Goal: Task Accomplishment & Management: Manage account settings

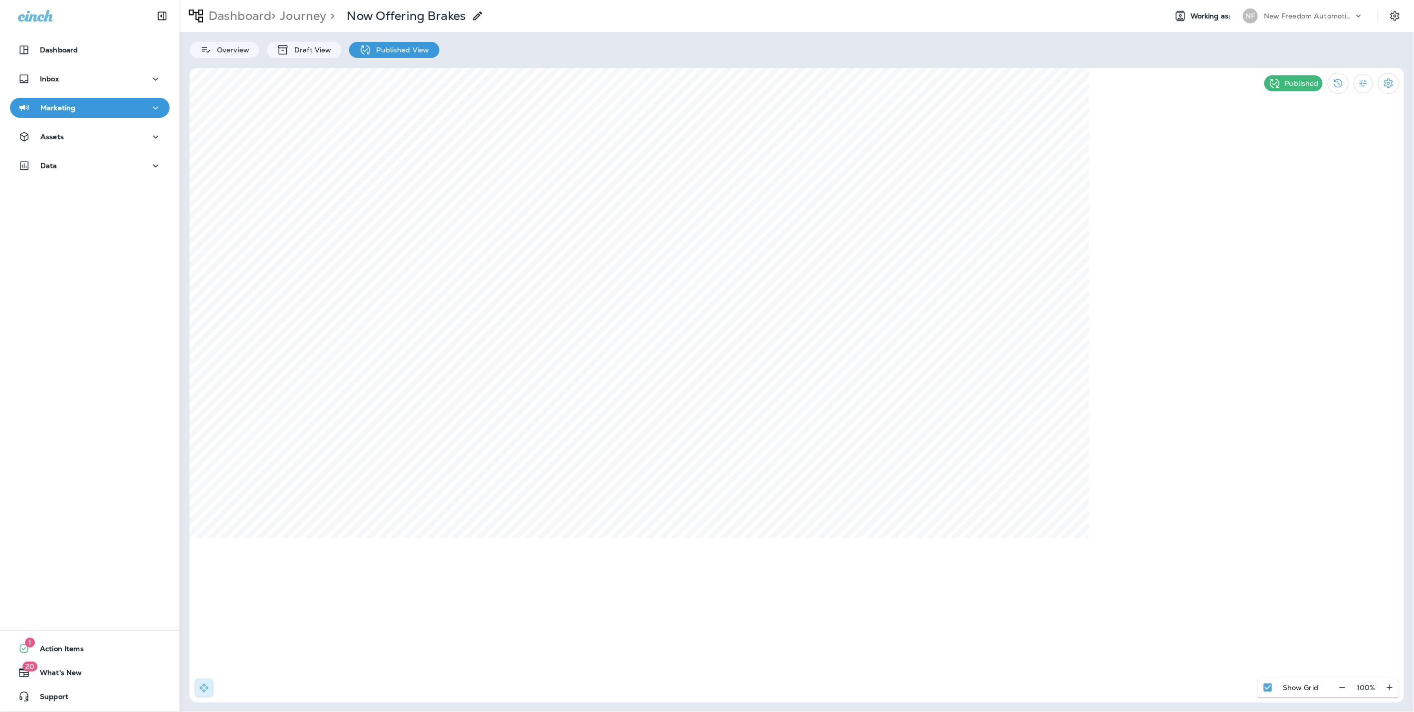
click at [1273, 21] on div "New Freedom Automotive dba Grease Monkey 1144" at bounding box center [1309, 15] width 90 height 15
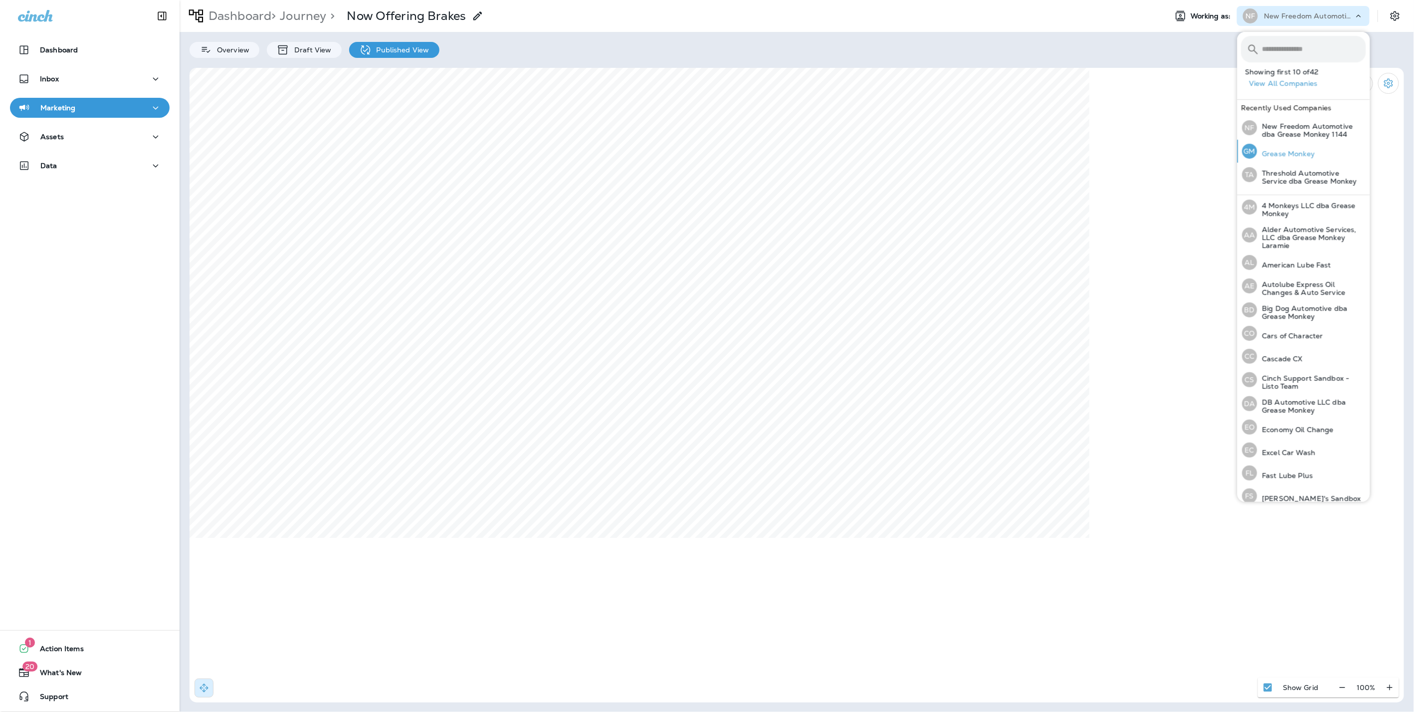
click at [1274, 148] on div "GM Grease Monkey" at bounding box center [1278, 151] width 81 height 23
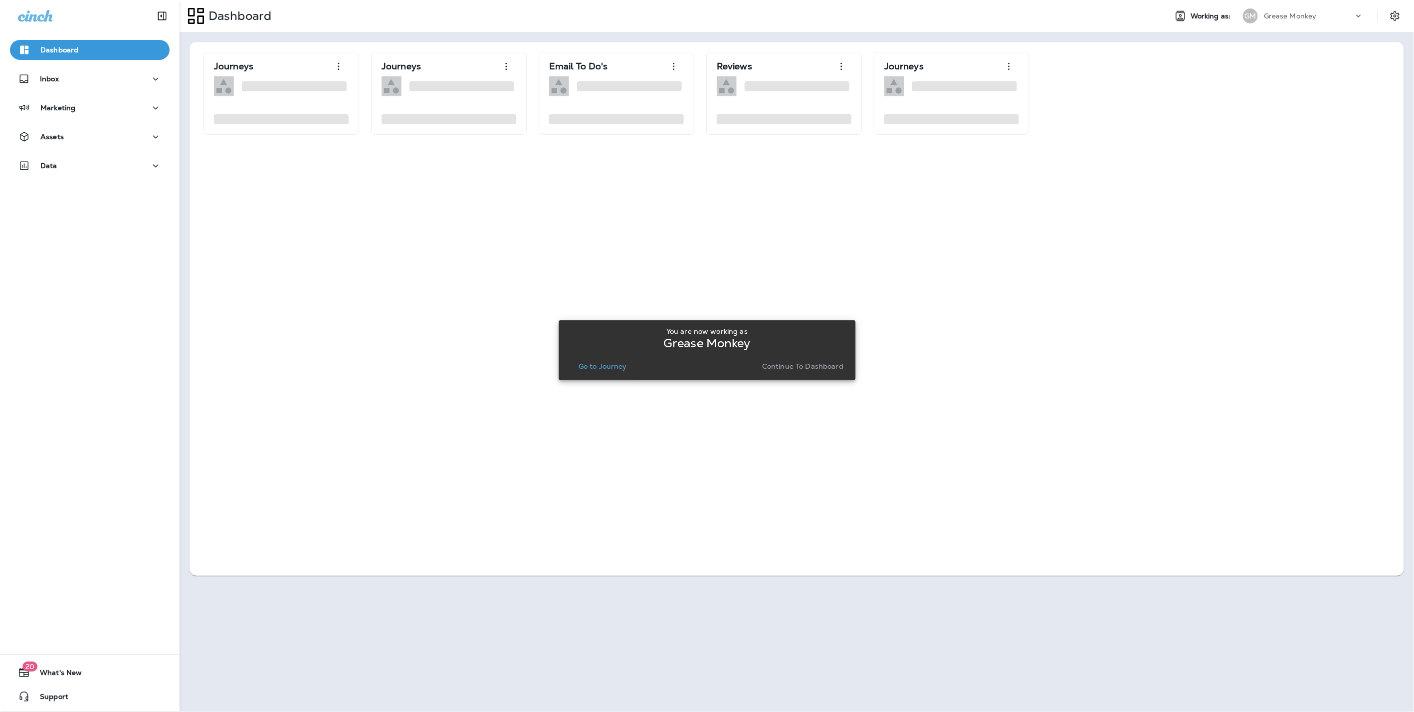
click at [785, 358] on div "You are now working as Grease Monkey Go to Journey Continue to Dashboard" at bounding box center [706, 350] width 281 height 46
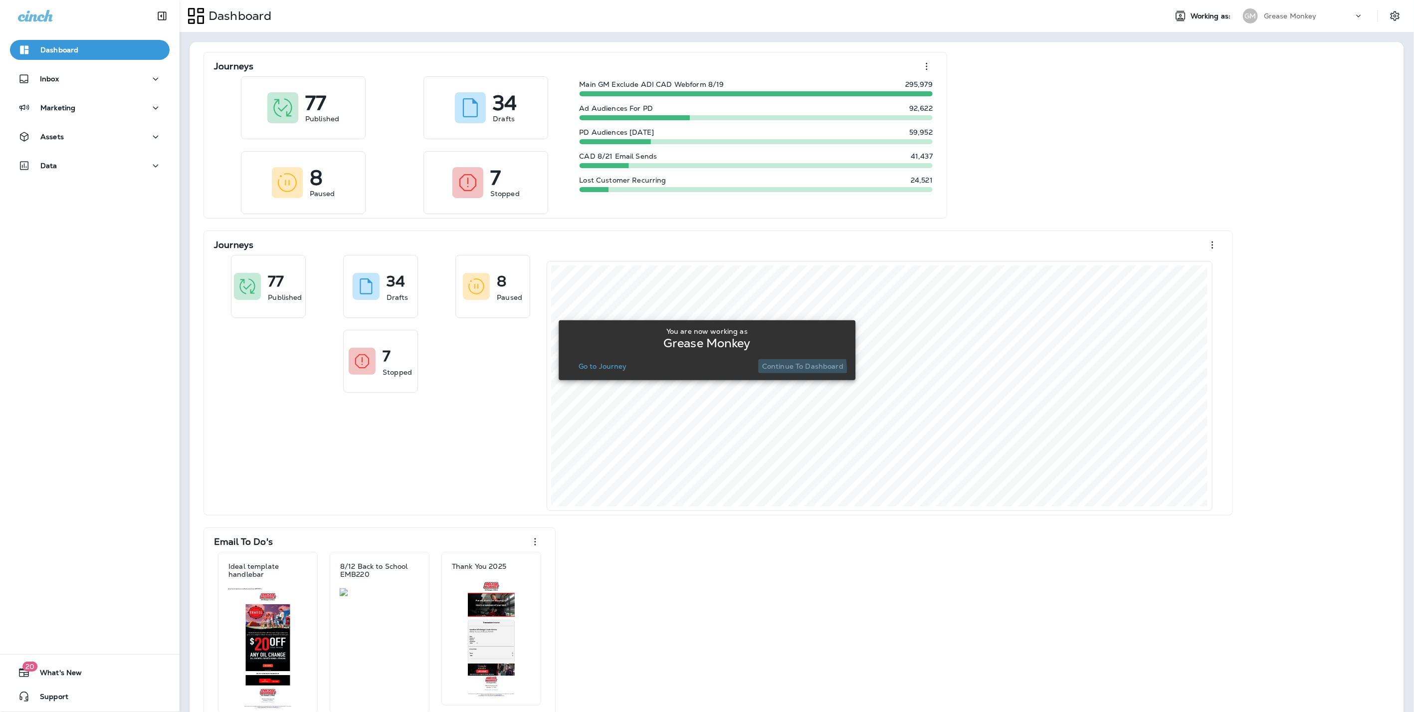
click at [778, 370] on button "Continue to Dashboard" at bounding box center [802, 366] width 89 height 14
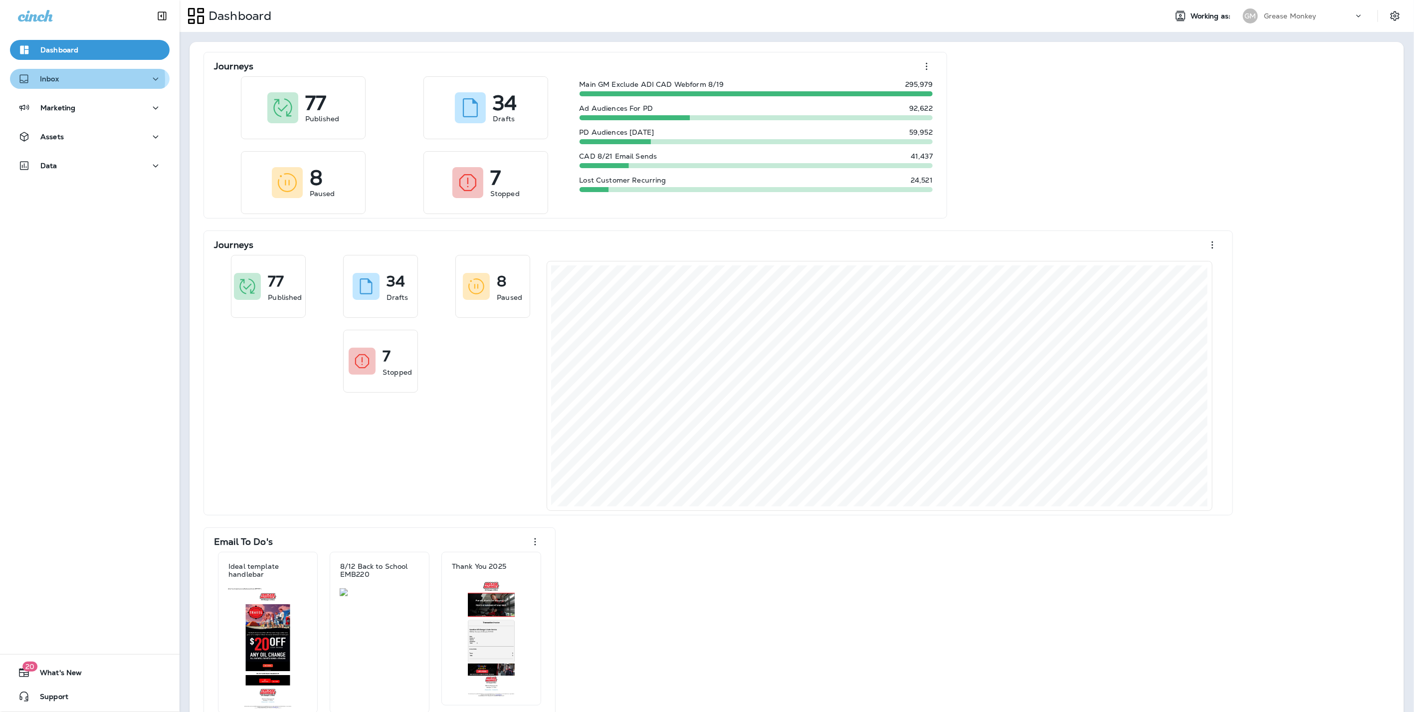
click at [74, 79] on div "Inbox" at bounding box center [90, 79] width 144 height 12
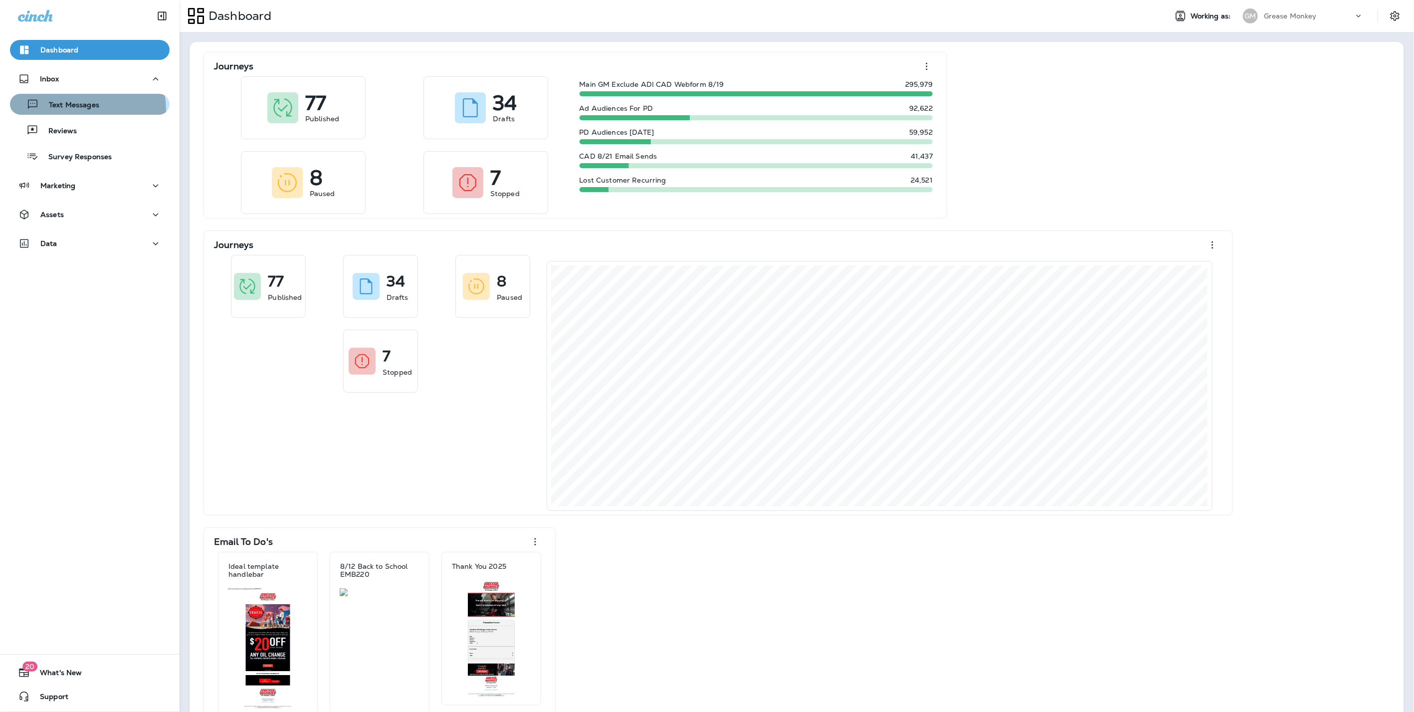
click at [84, 109] on p "Text Messages" at bounding box center [69, 105] width 60 height 9
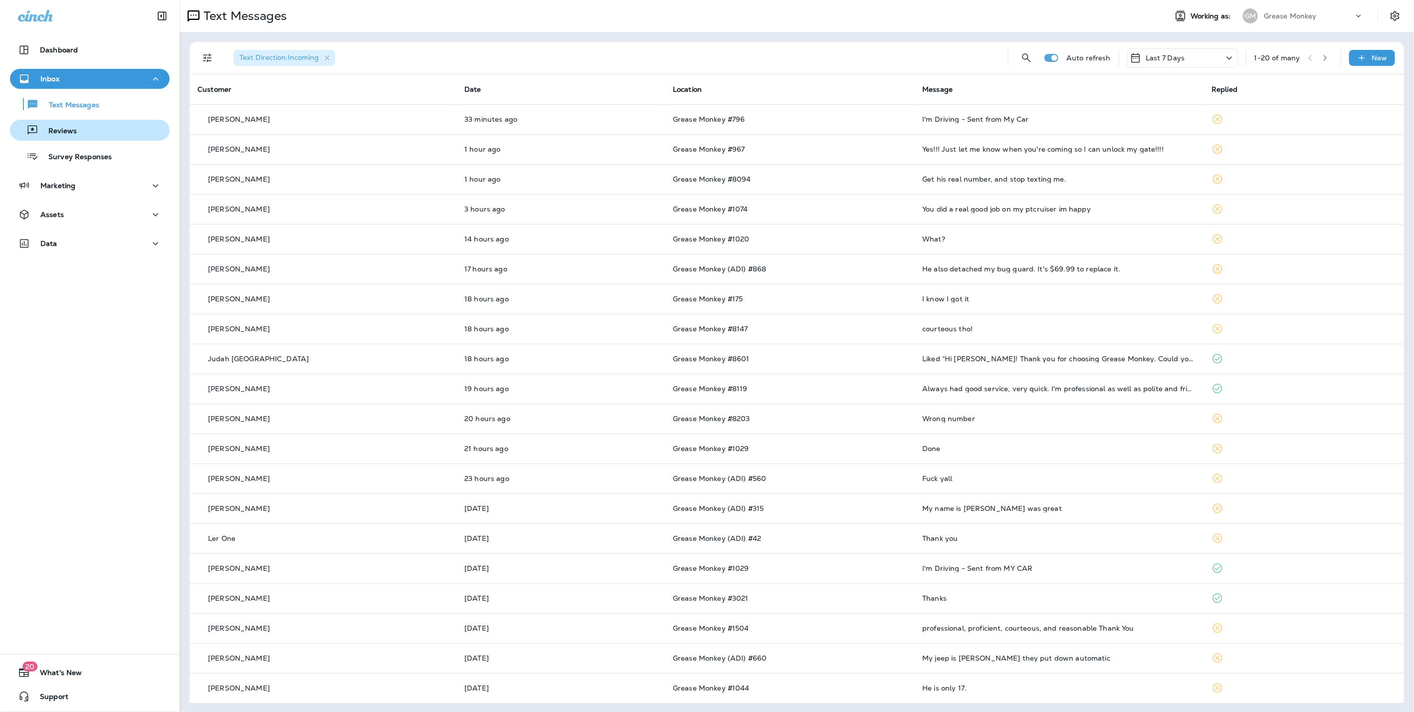
click at [74, 127] on p "Reviews" at bounding box center [57, 131] width 38 height 9
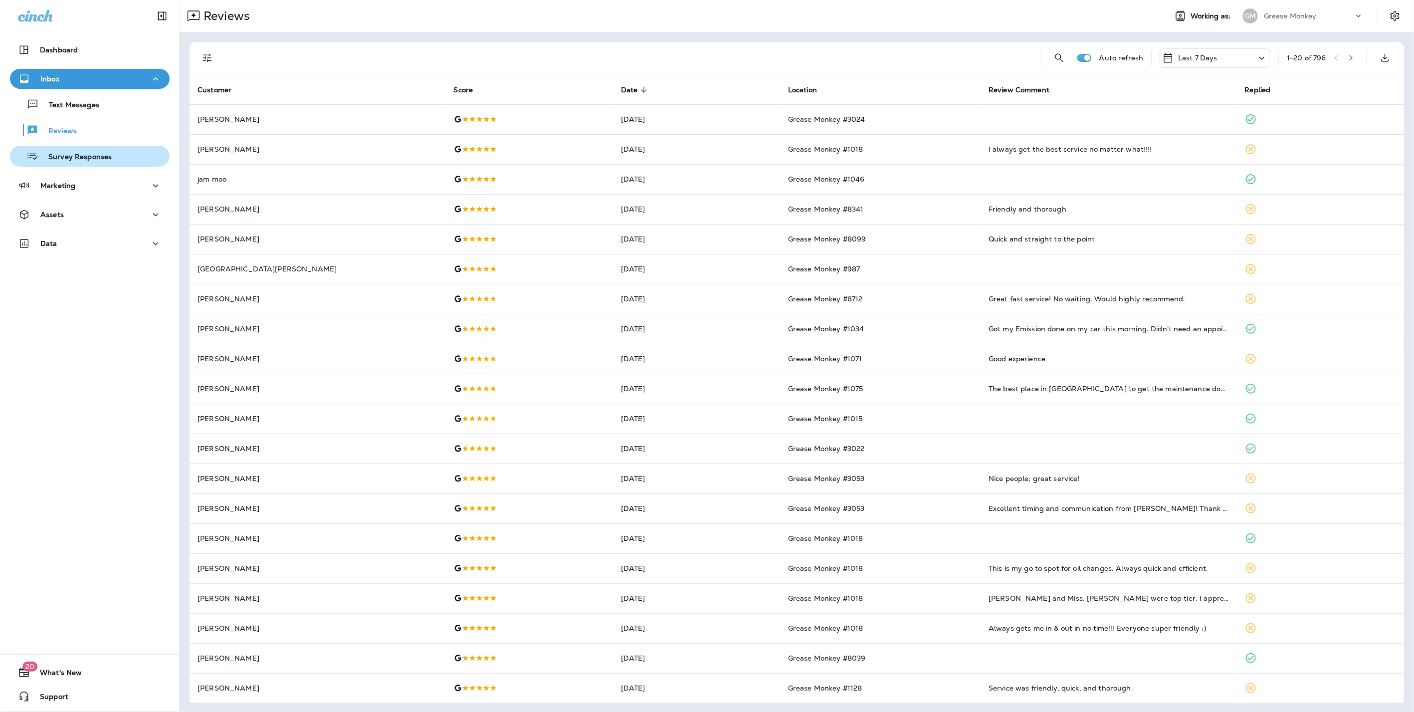
click at [81, 156] on p "Survey Responses" at bounding box center [74, 157] width 73 height 9
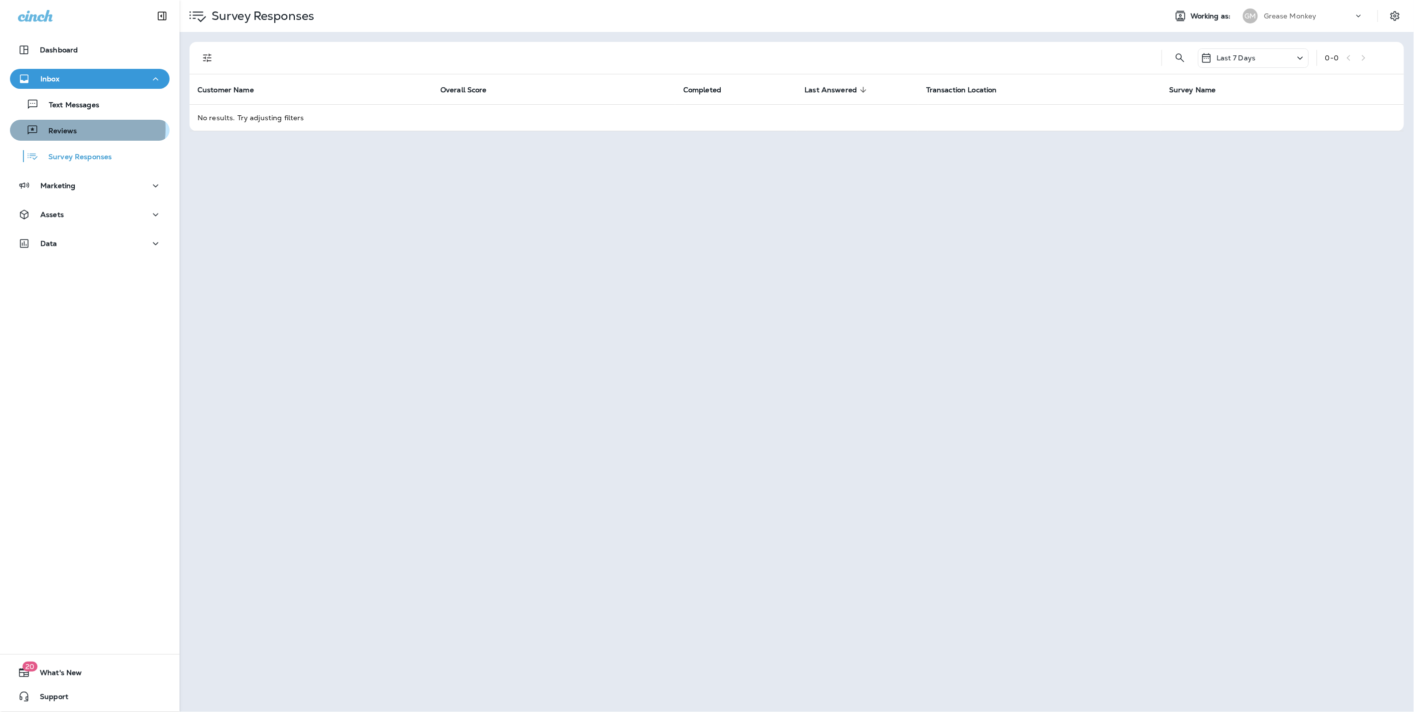
click at [68, 129] on p "Reviews" at bounding box center [57, 131] width 38 height 9
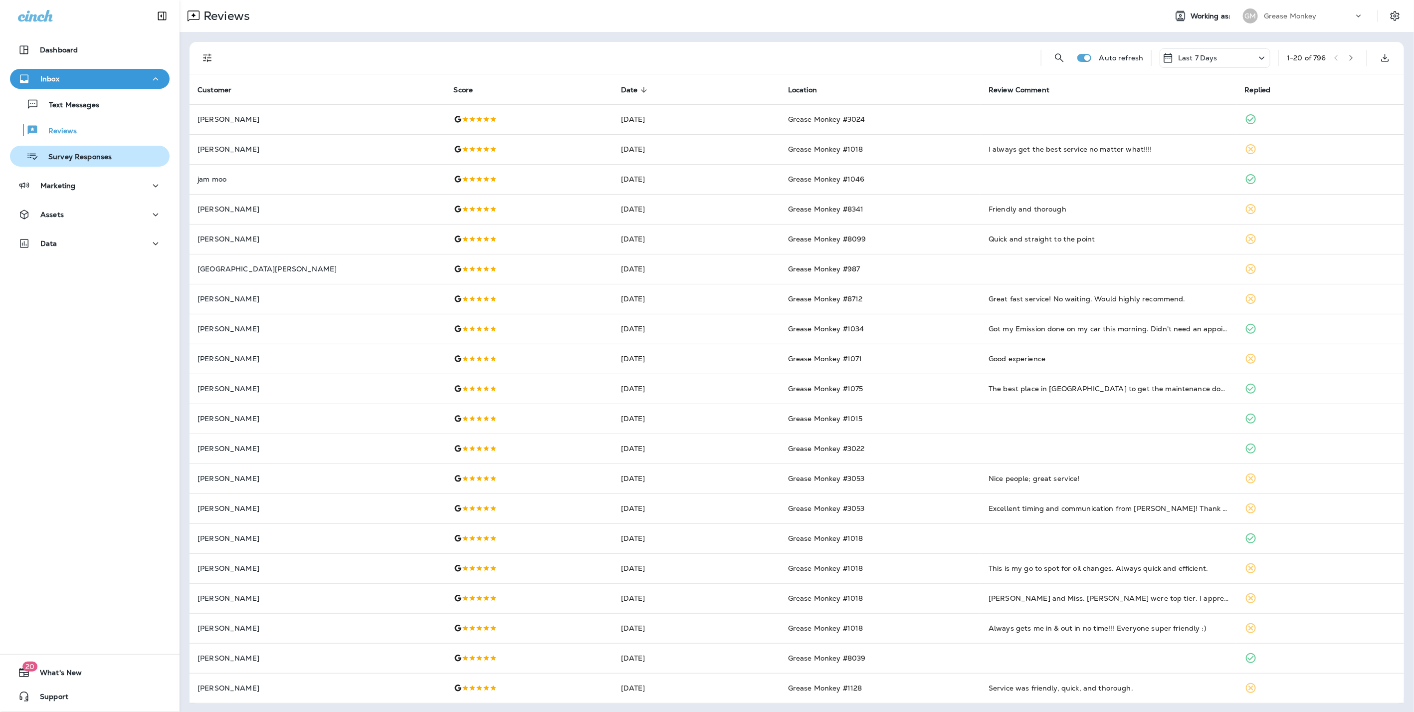
click at [80, 155] on p "Survey Responses" at bounding box center [74, 157] width 73 height 9
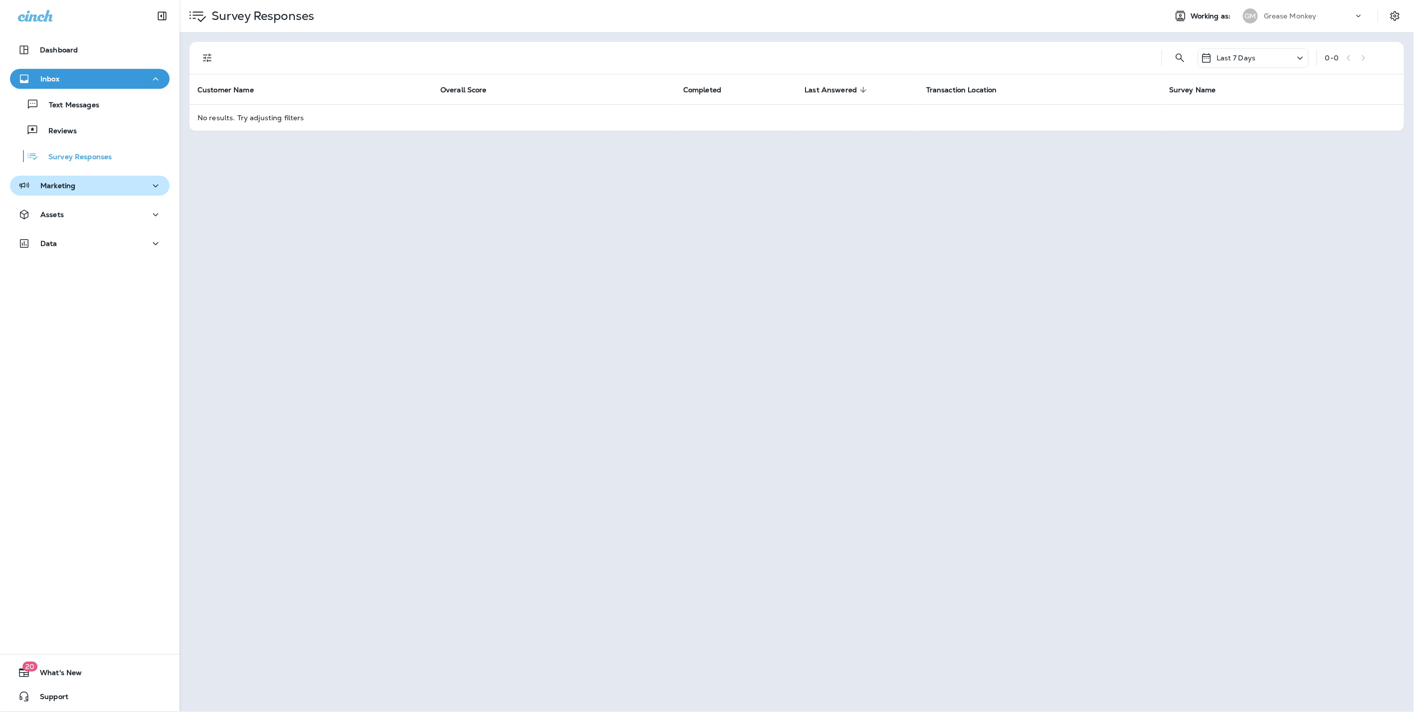
click at [69, 184] on p "Marketing" at bounding box center [57, 186] width 35 height 8
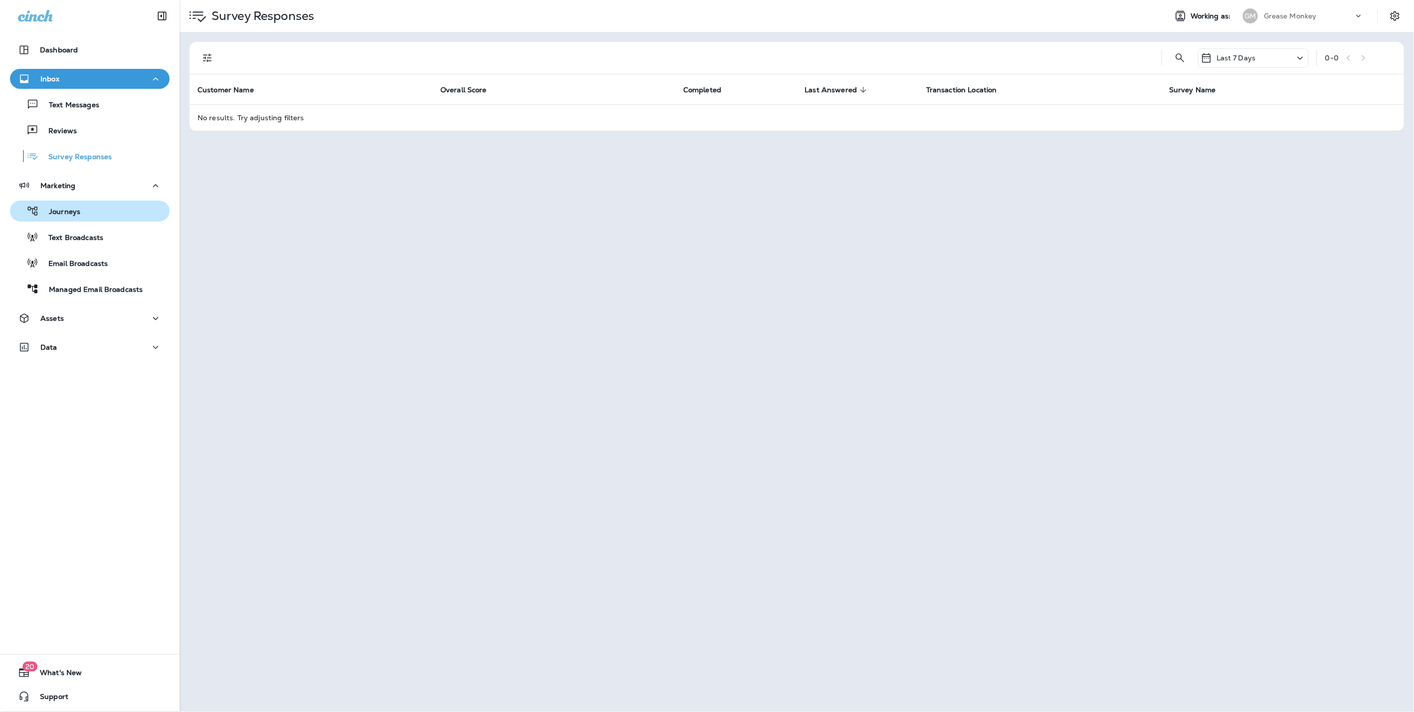
click at [63, 207] on p "Journeys" at bounding box center [59, 211] width 41 height 9
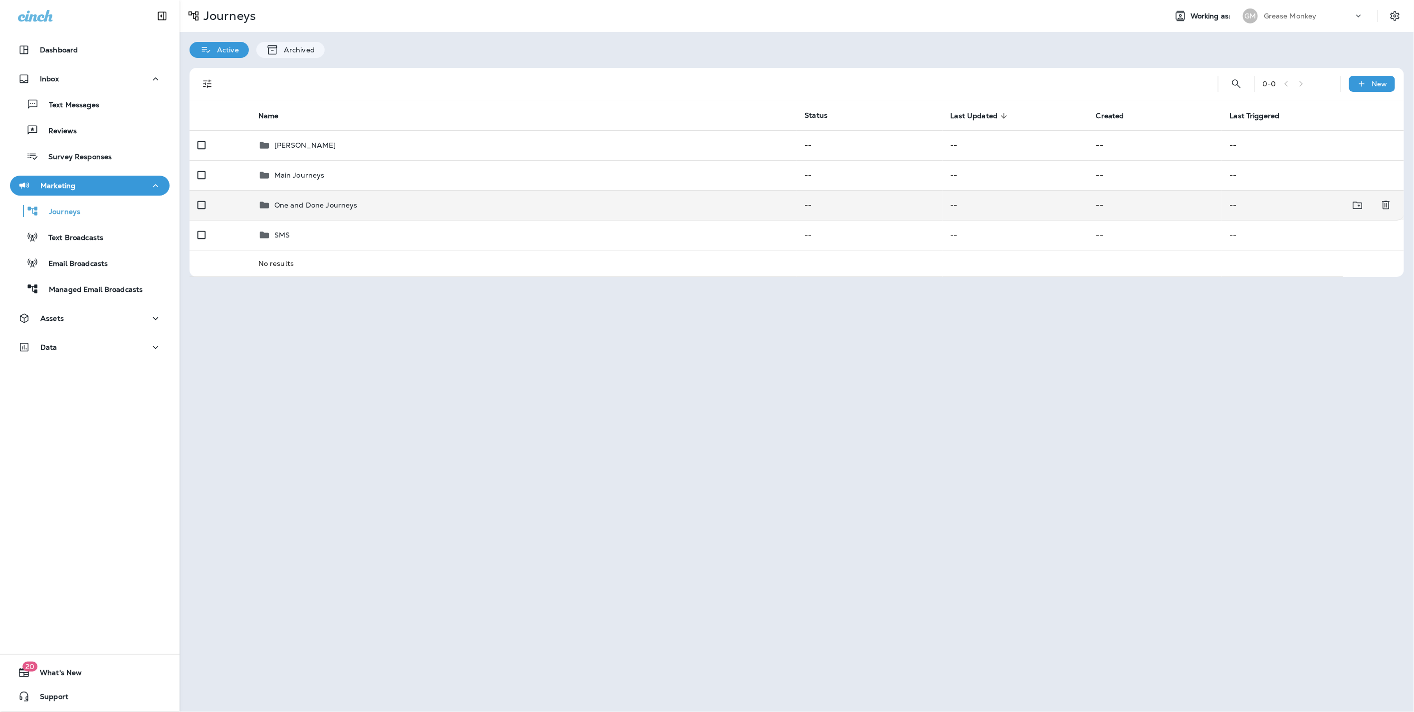
click at [293, 215] on td "One and Done Journeys" at bounding box center [523, 205] width 547 height 30
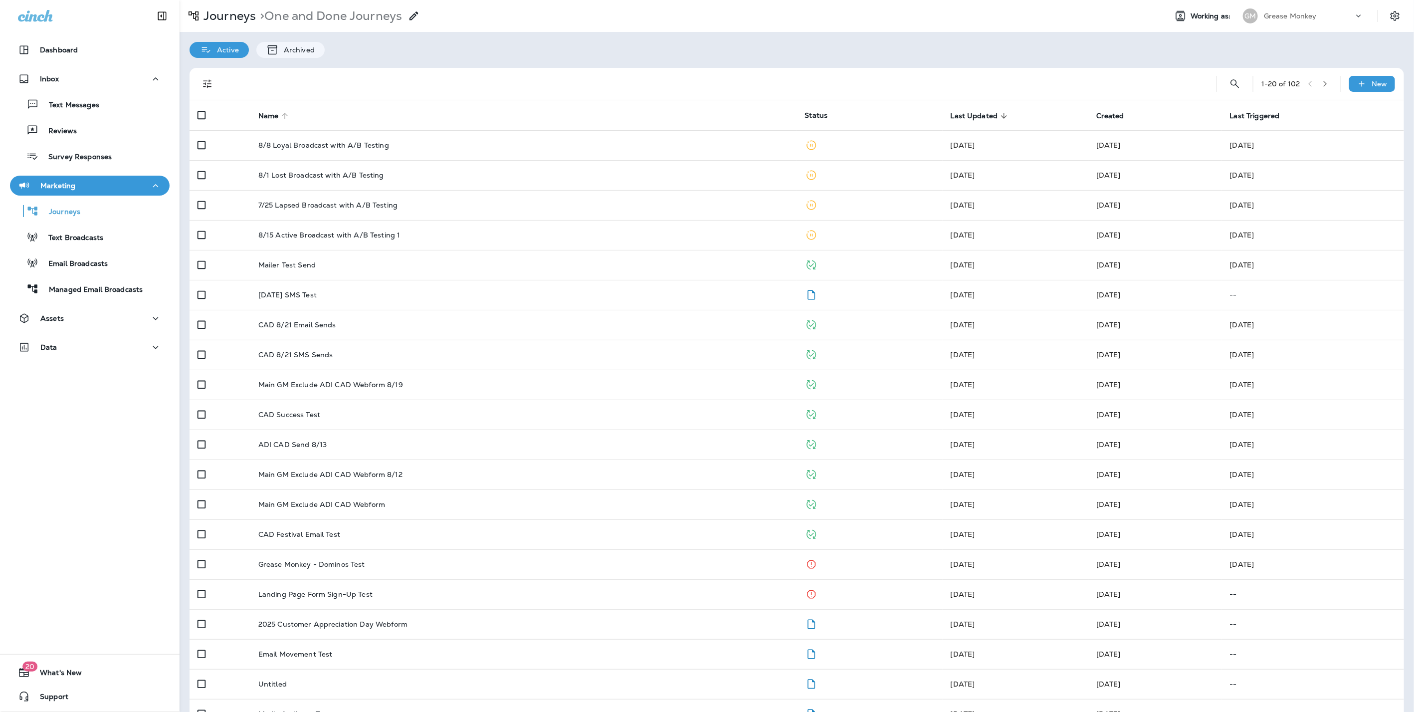
click at [280, 113] on icon at bounding box center [284, 115] width 9 height 9
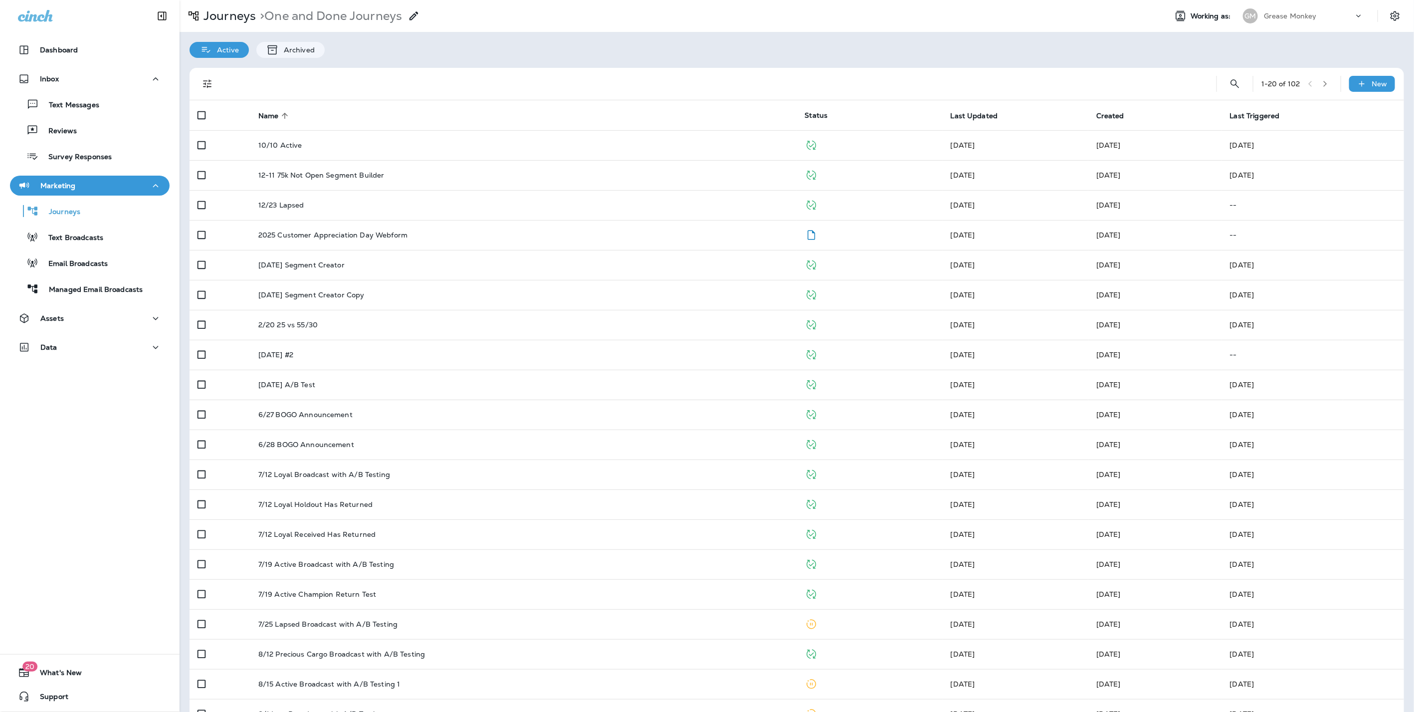
click at [280, 113] on icon at bounding box center [284, 115] width 9 height 9
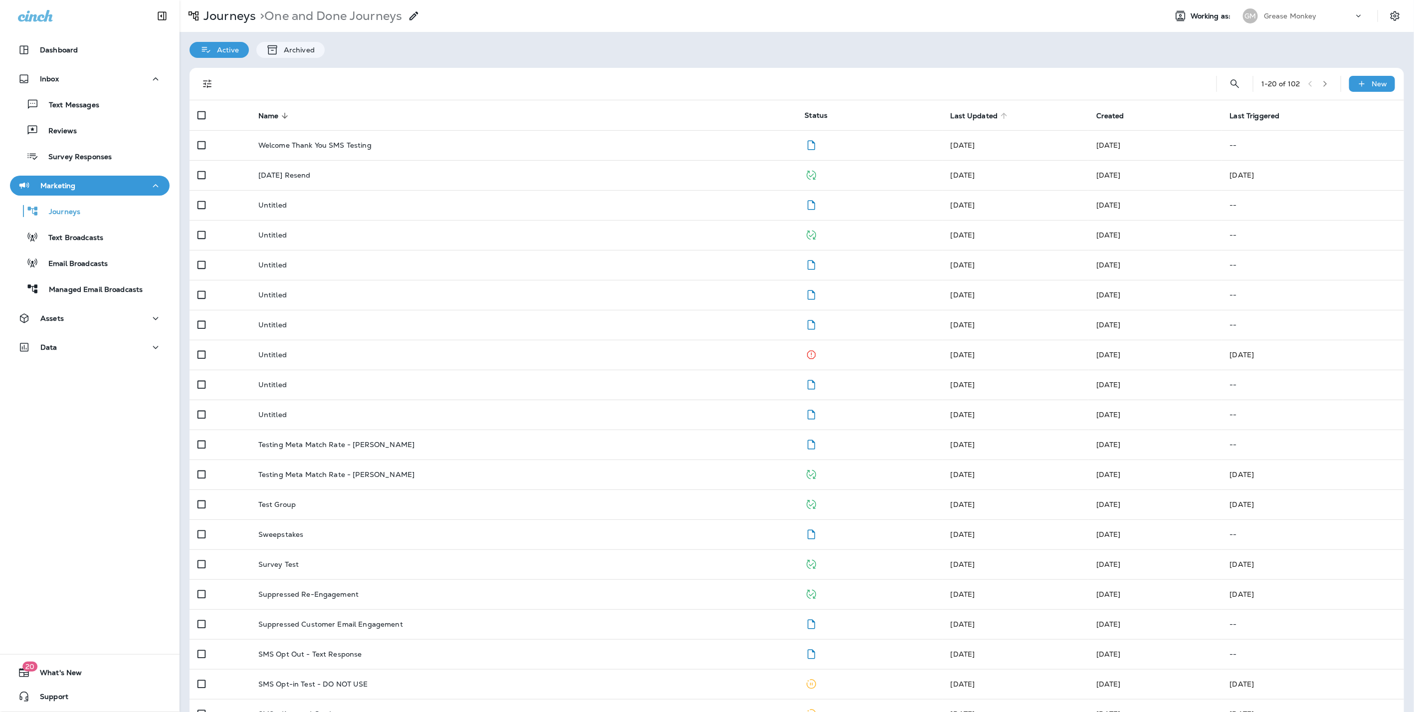
click at [999, 116] on icon at bounding box center [1003, 115] width 9 height 9
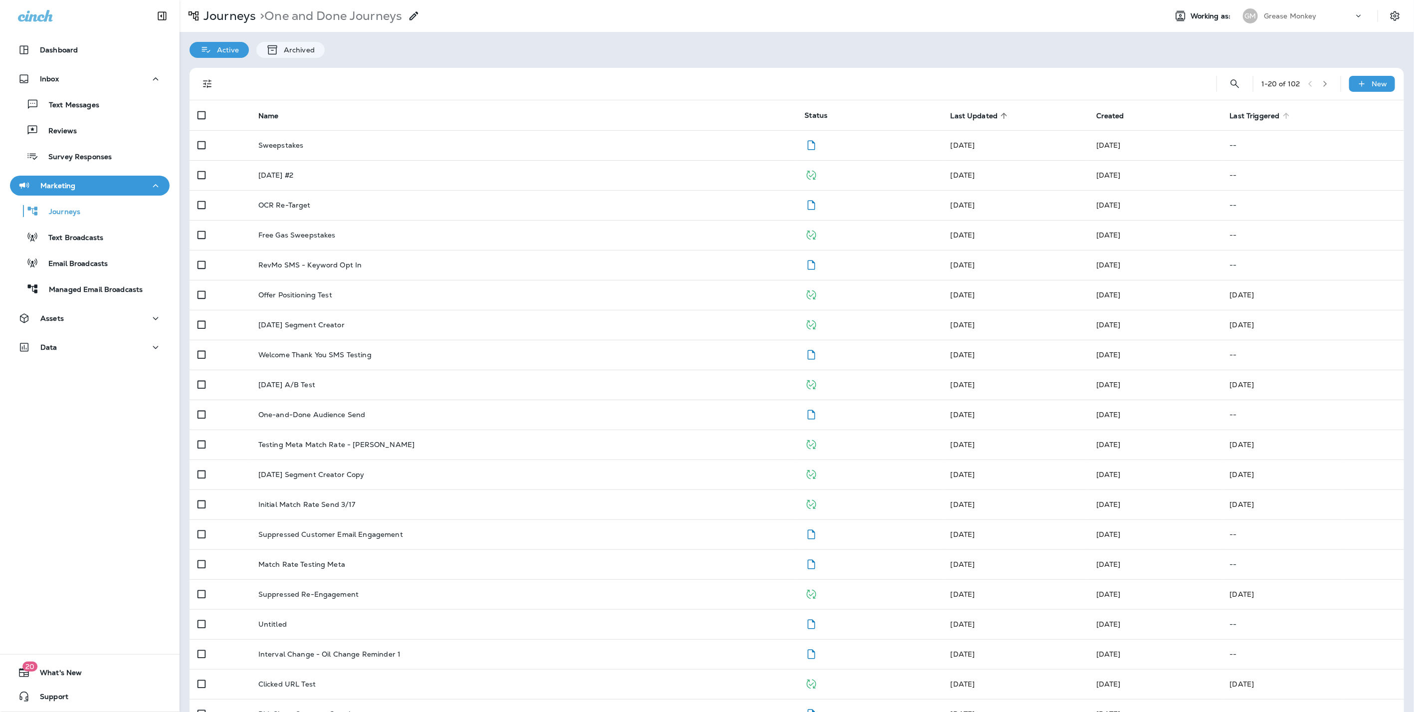
click at [1281, 114] on icon at bounding box center [1285, 115] width 9 height 9
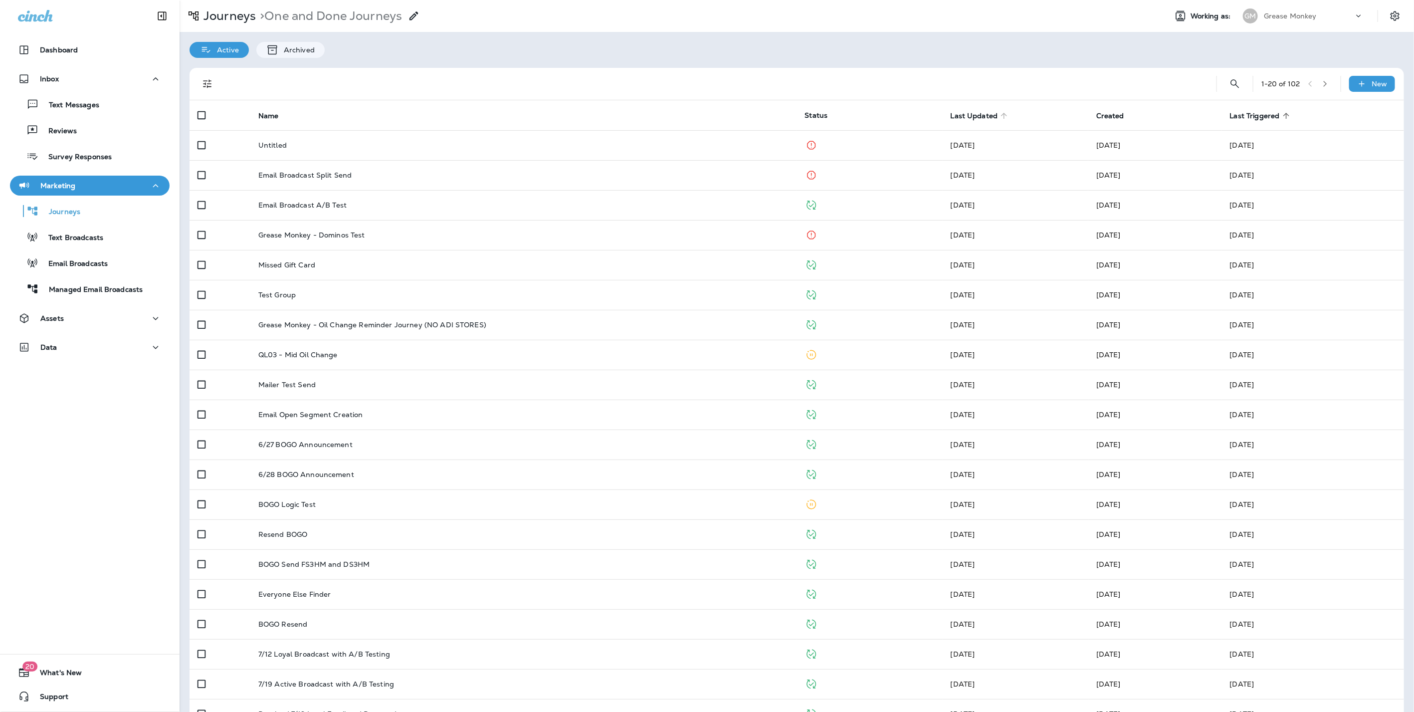
click at [999, 112] on icon at bounding box center [1003, 115] width 9 height 9
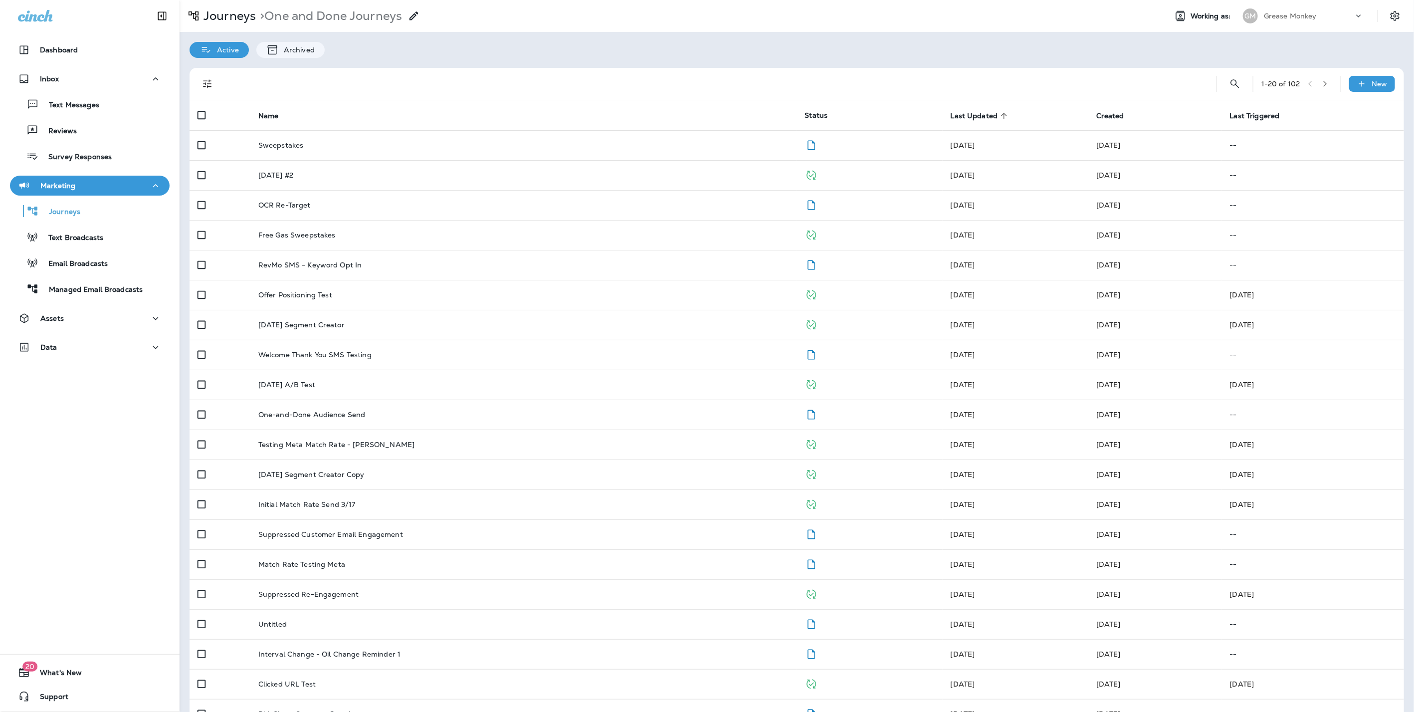
click at [1001, 115] on icon at bounding box center [1004, 116] width 6 height 6
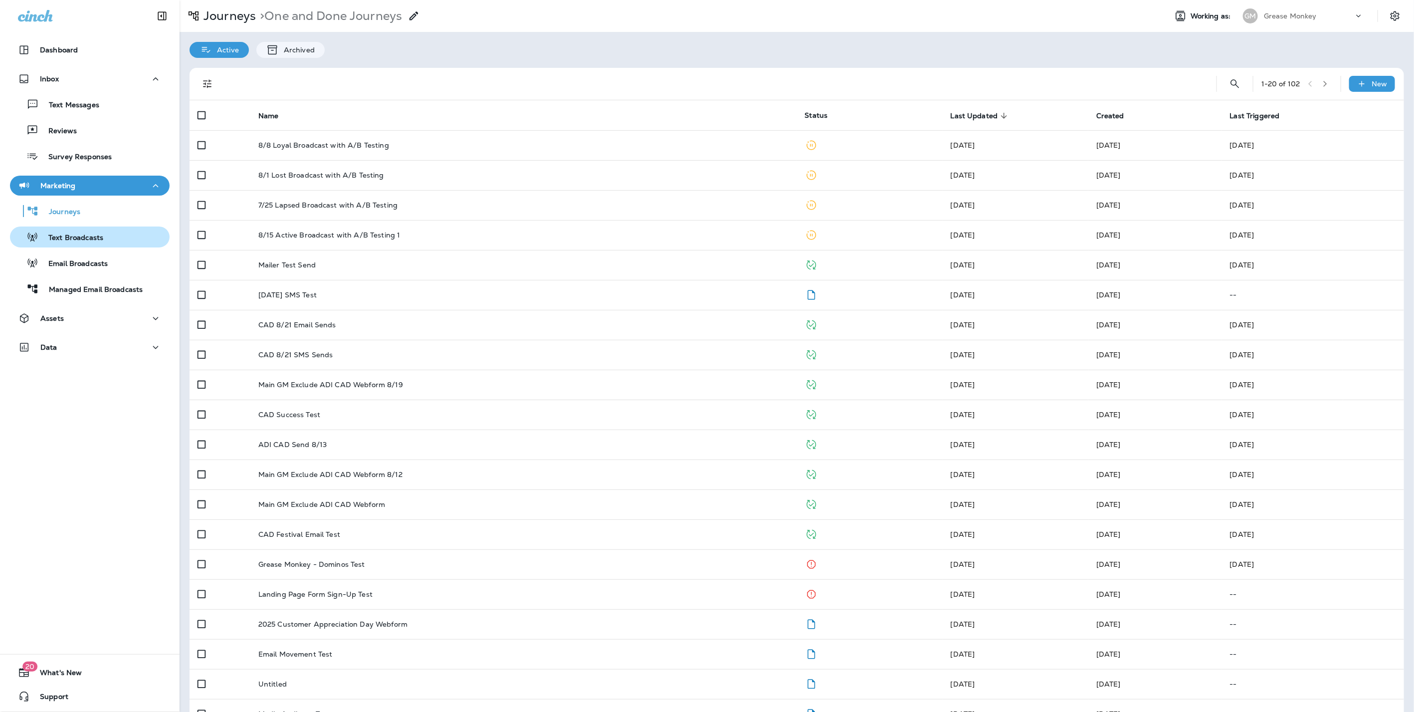
click at [68, 231] on div "Text Broadcasts" at bounding box center [58, 236] width 89 height 15
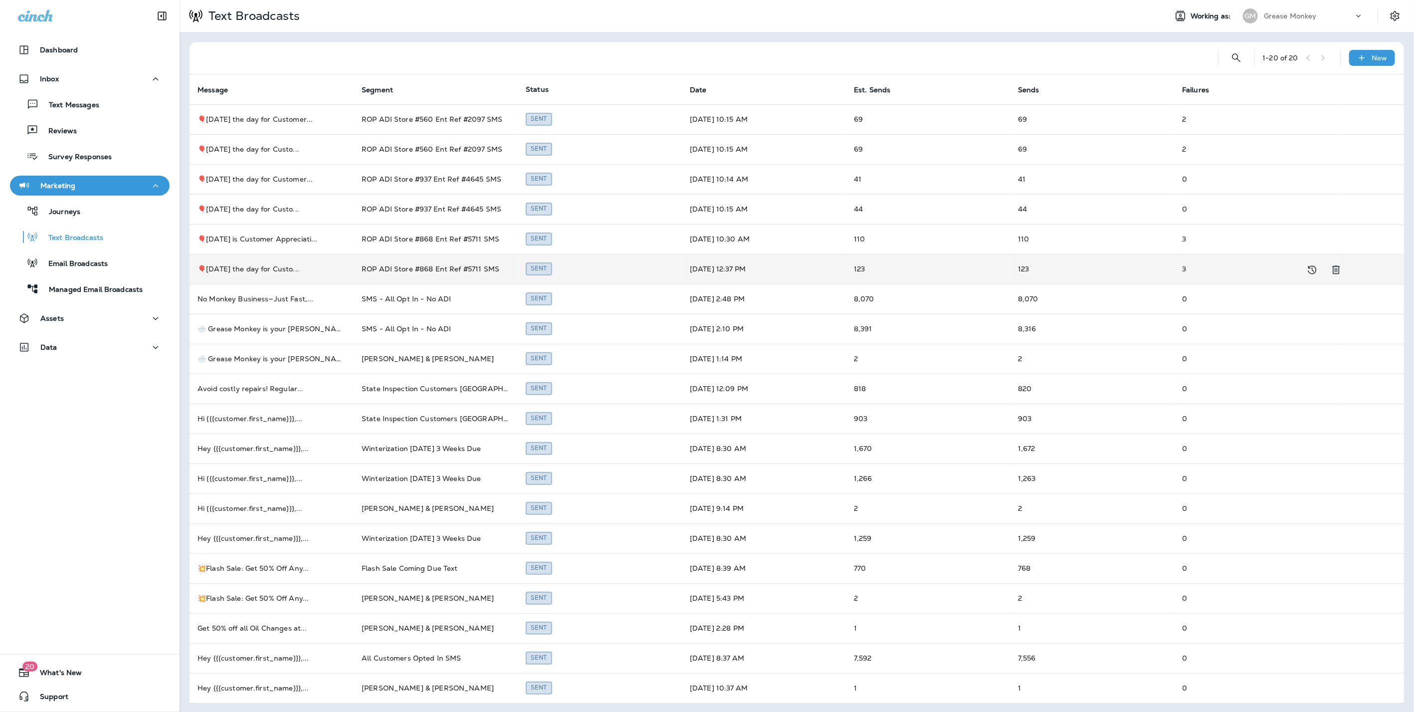
click at [208, 262] on td "🎈Tomorrow's the day for Custo ..." at bounding box center [271, 269] width 164 height 30
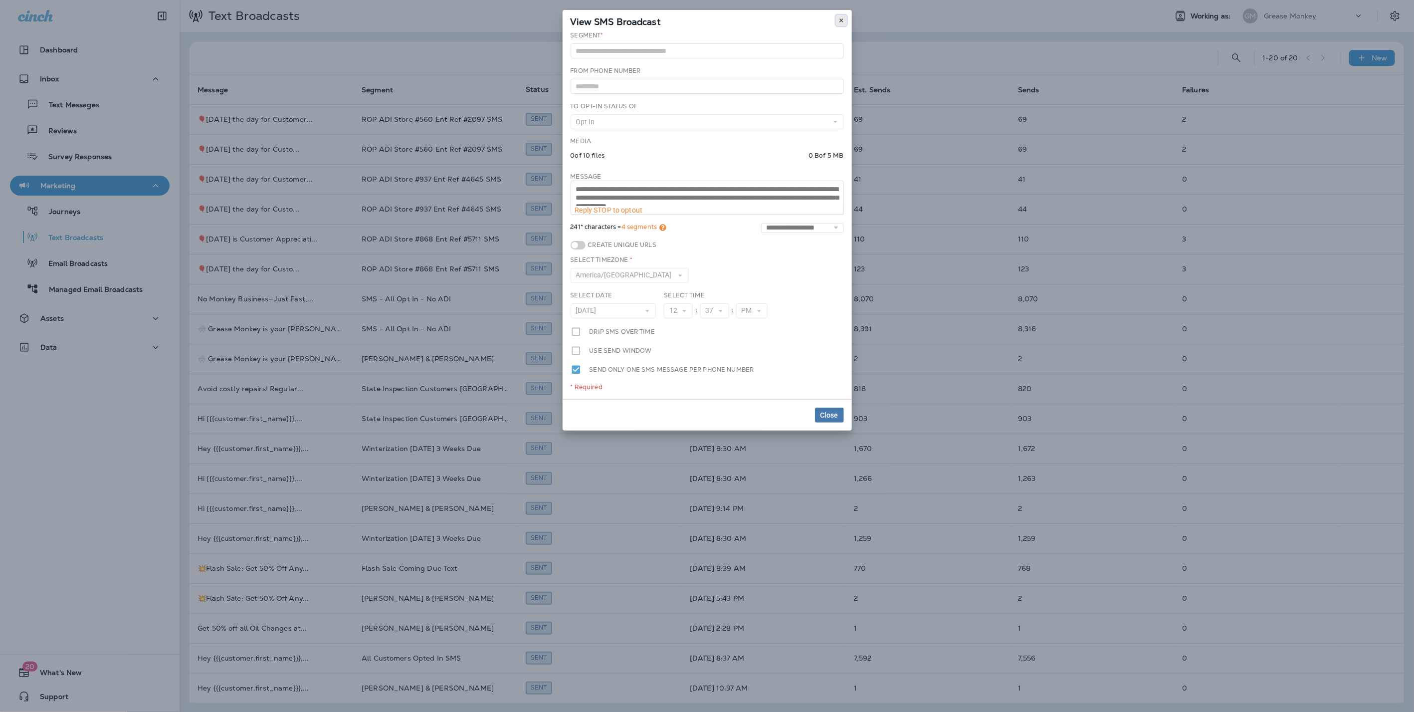
click at [843, 21] on icon at bounding box center [841, 20] width 6 height 6
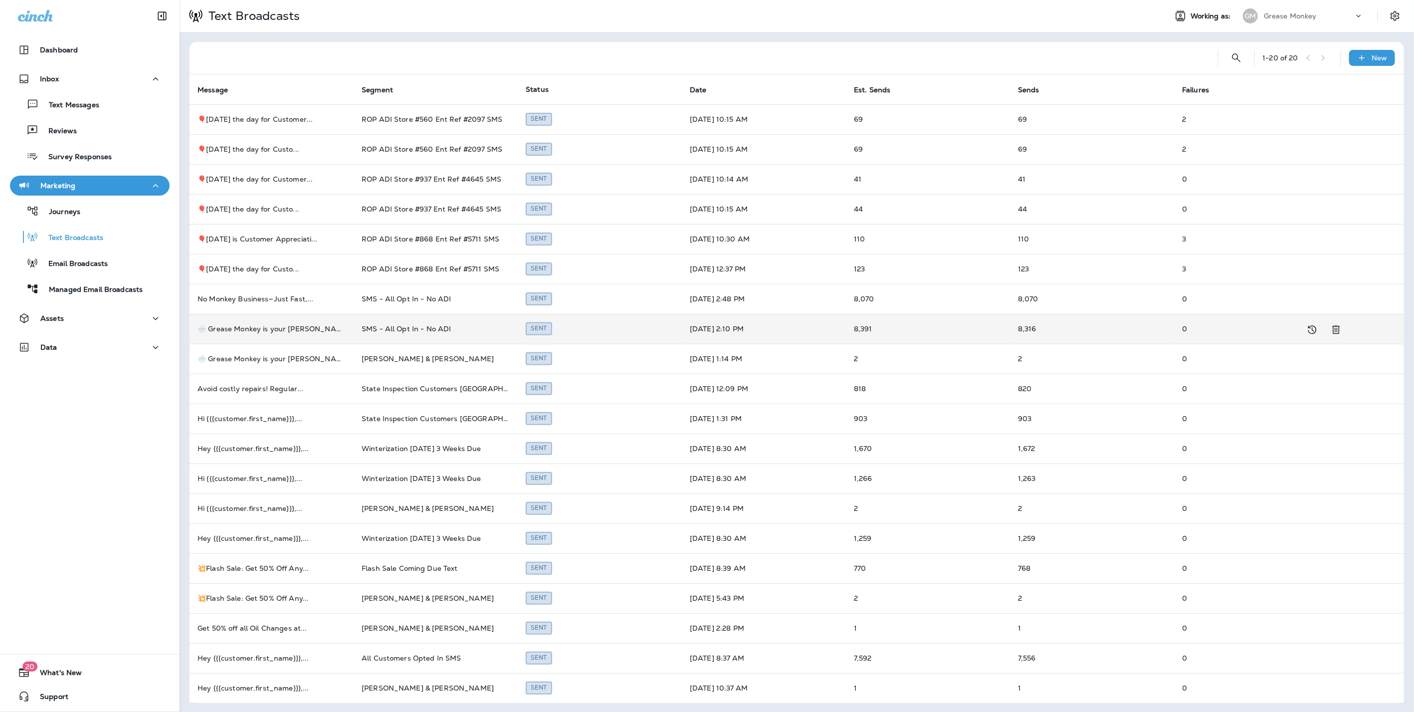
click at [240, 327] on td "🌨️ Grease Monkey is your wint ..." at bounding box center [271, 329] width 164 height 30
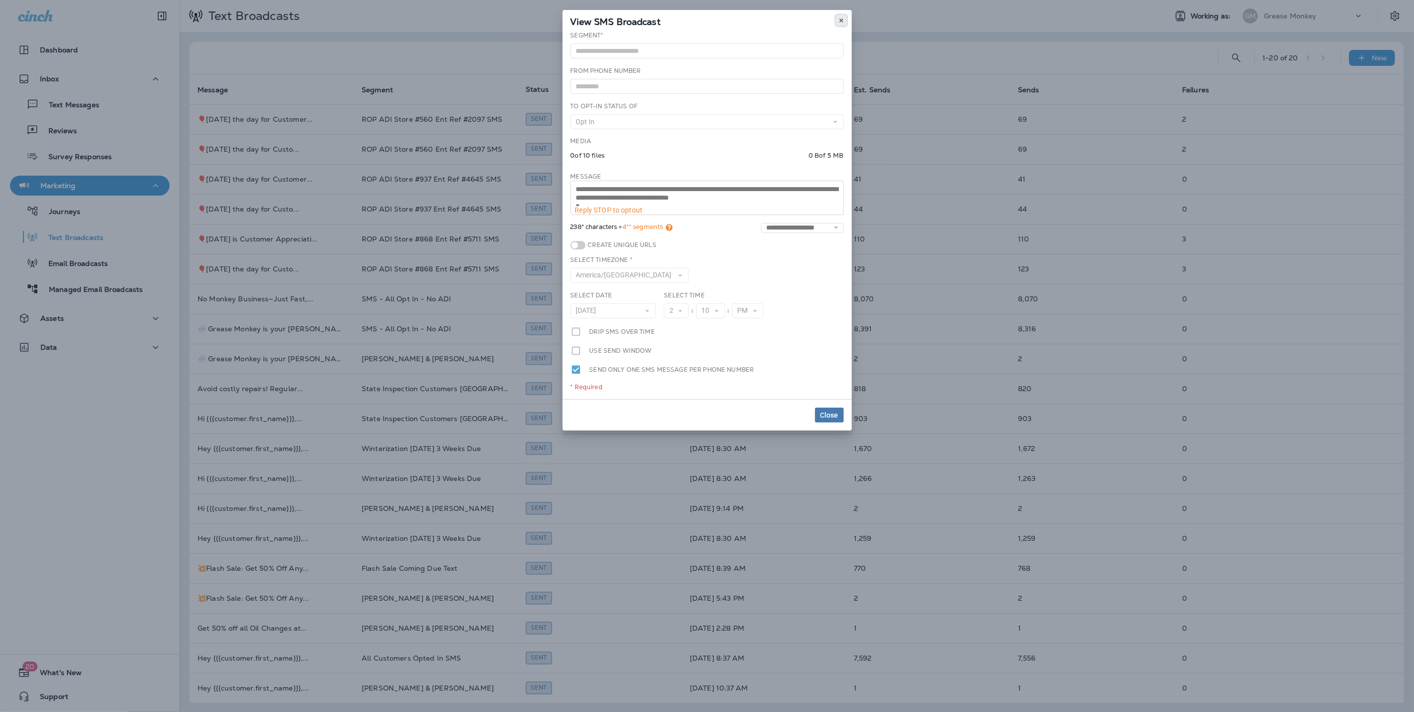
click at [842, 19] on use at bounding box center [840, 20] width 3 height 4
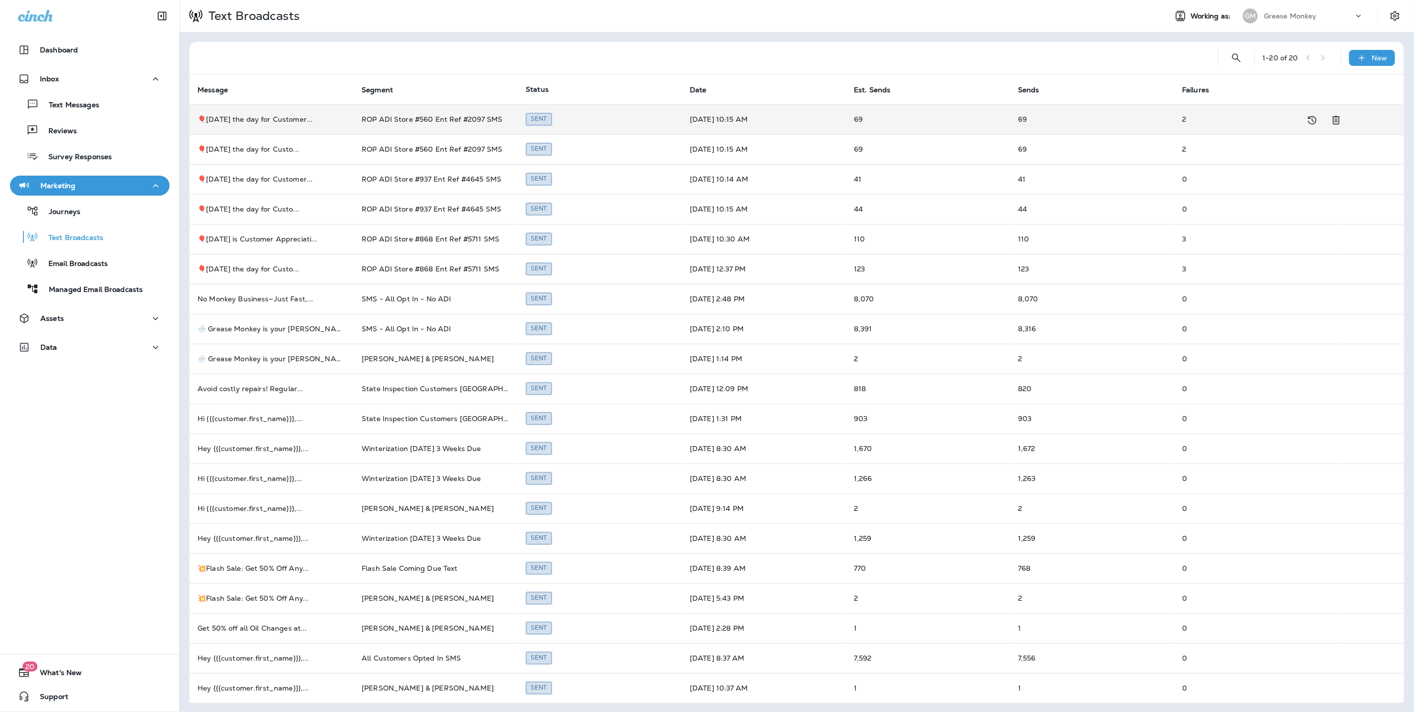
click at [311, 119] on td "🎈Today’s the day for Customer ..." at bounding box center [271, 119] width 164 height 30
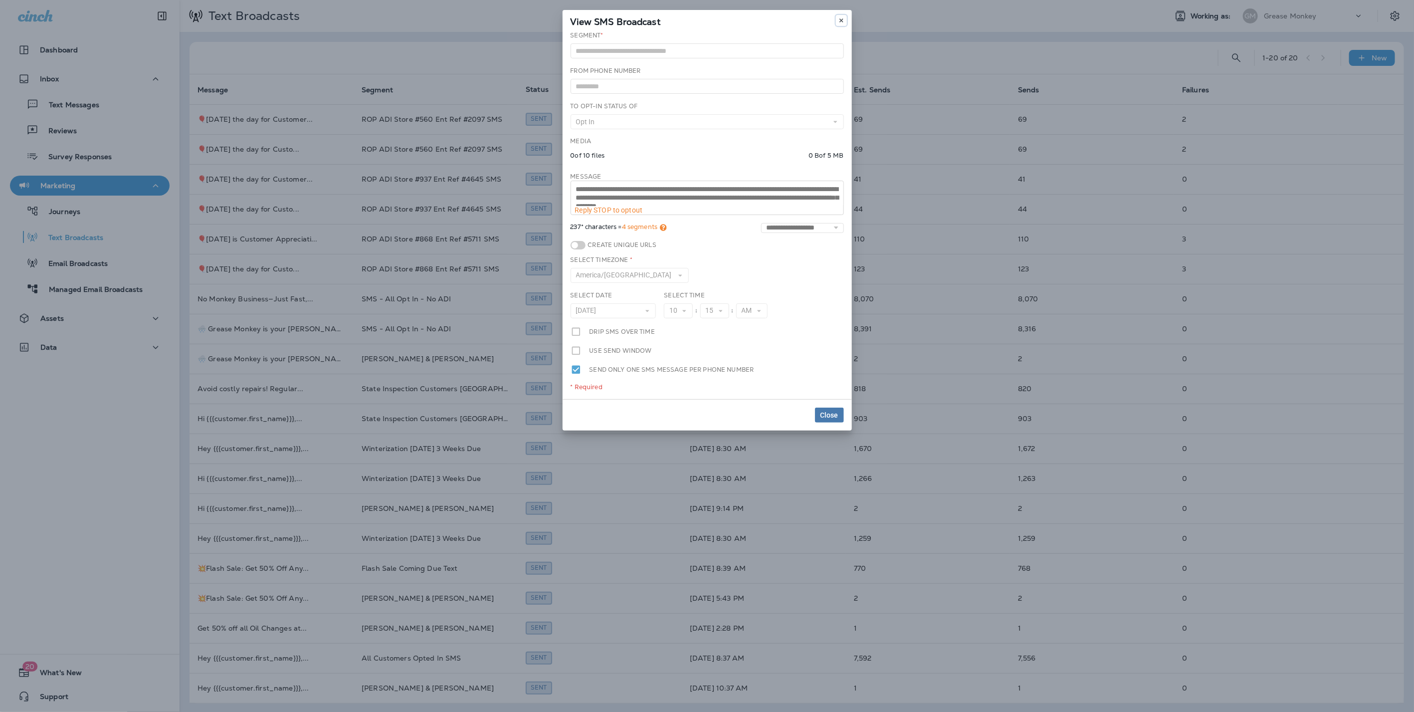
click at [842, 22] on icon at bounding box center [841, 20] width 6 height 6
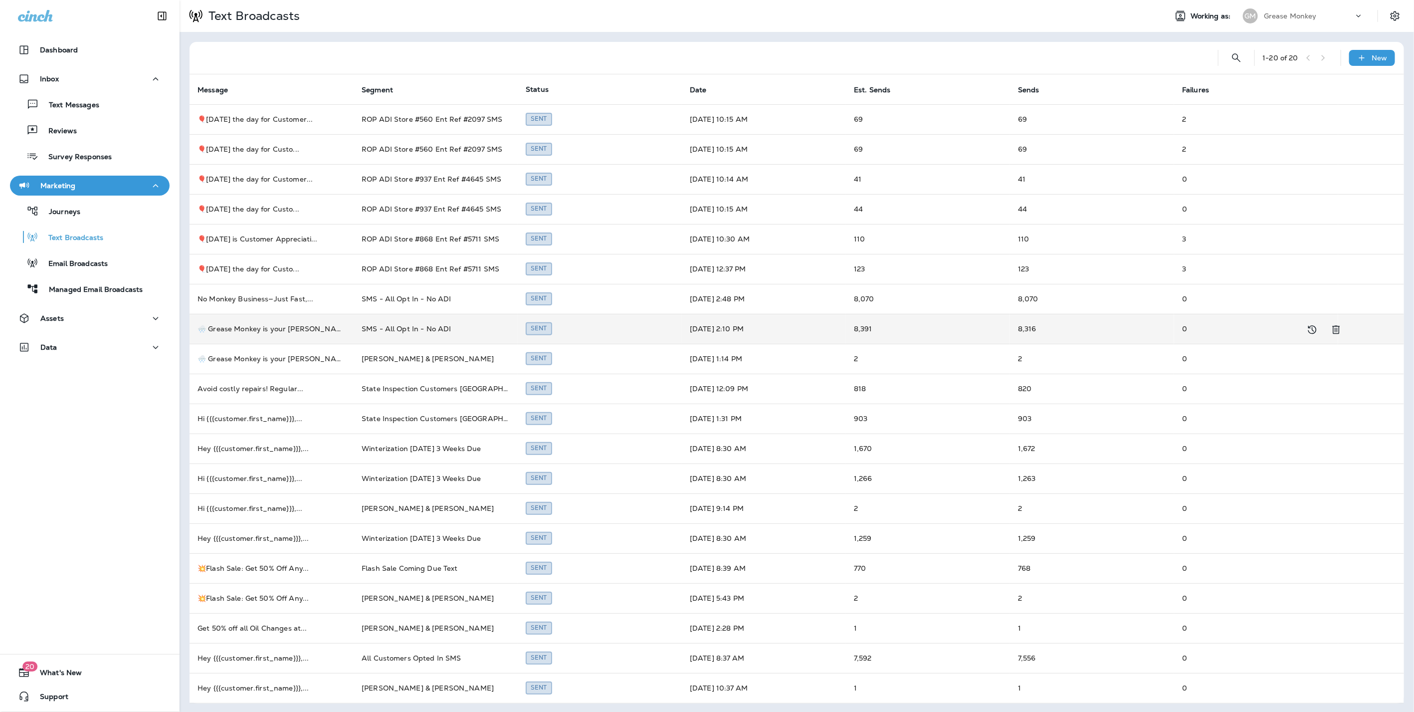
click at [250, 338] on td "🌨️ Grease Monkey is your [PERSON_NAME] ..." at bounding box center [271, 329] width 164 height 30
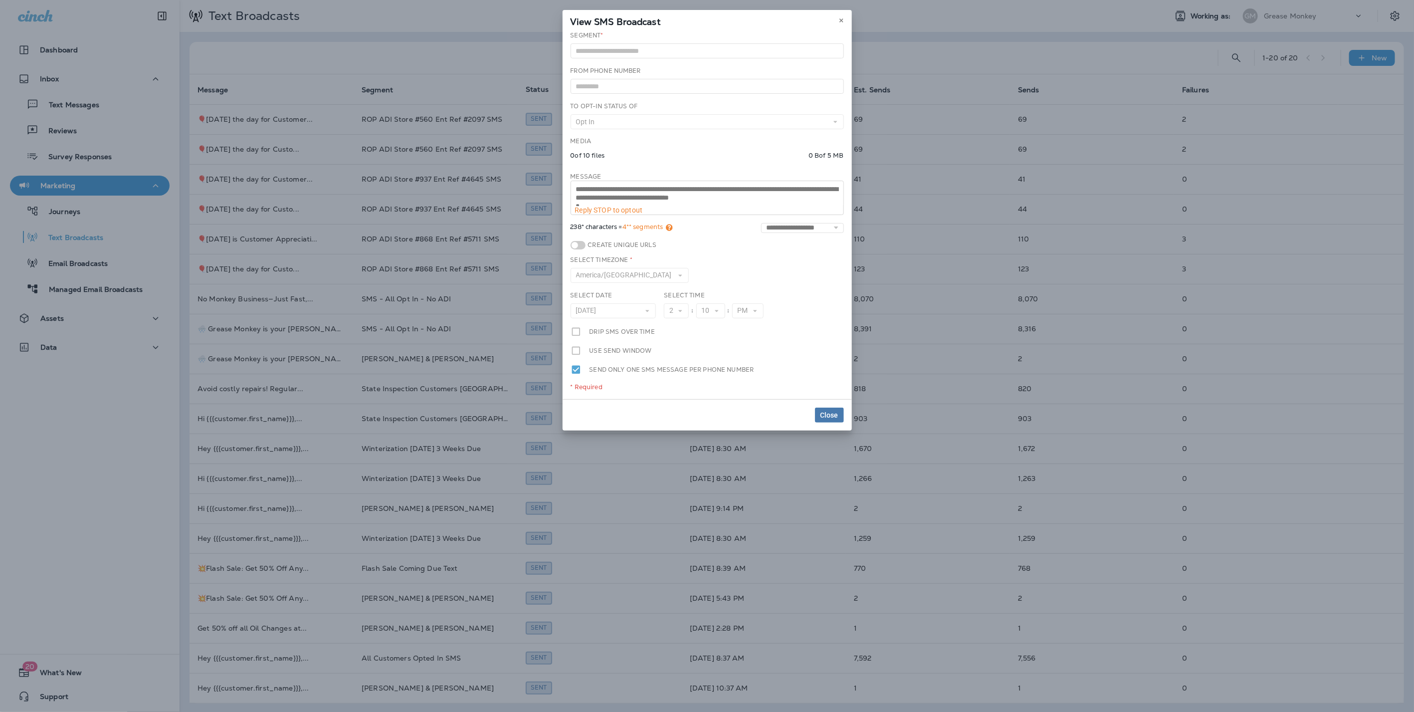
scroll to position [16, 0]
click at [839, 16] on button at bounding box center [841, 20] width 11 height 11
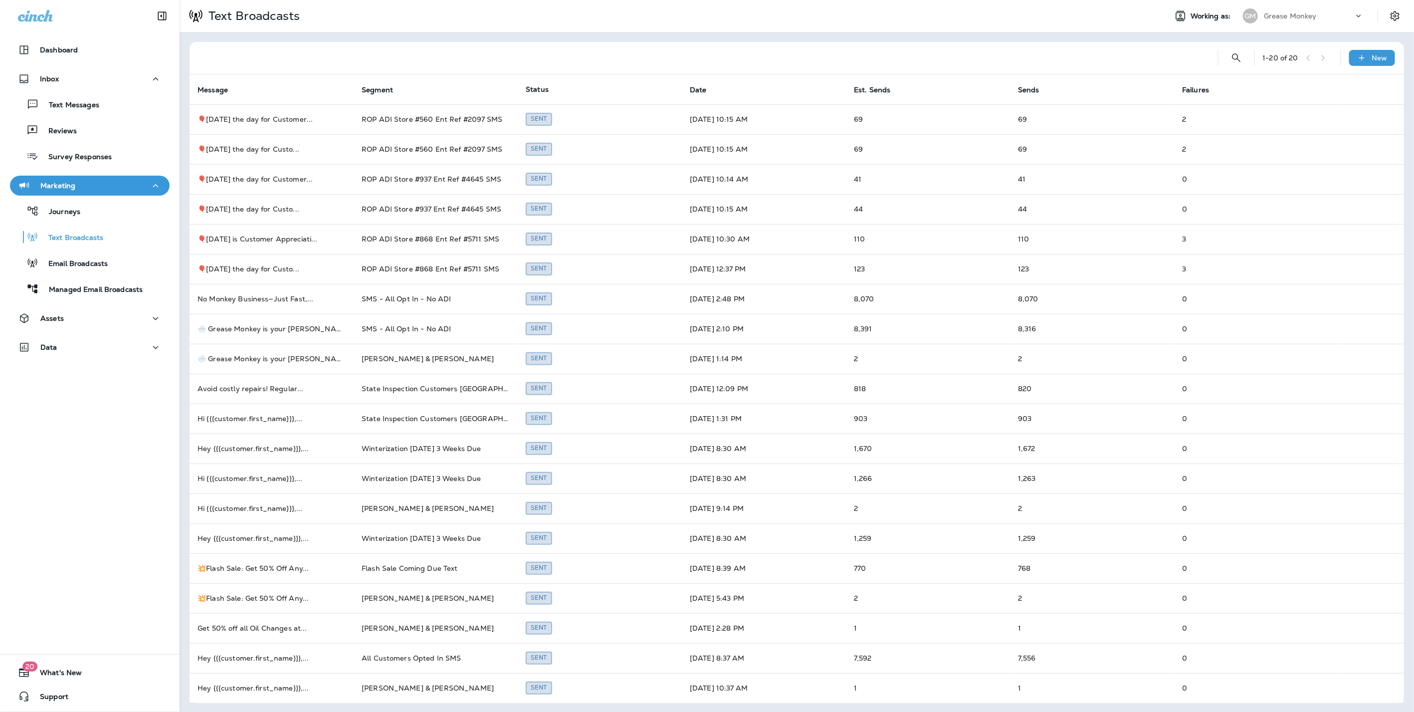
click at [1289, 15] on p "Grease Monkey" at bounding box center [1290, 16] width 53 height 8
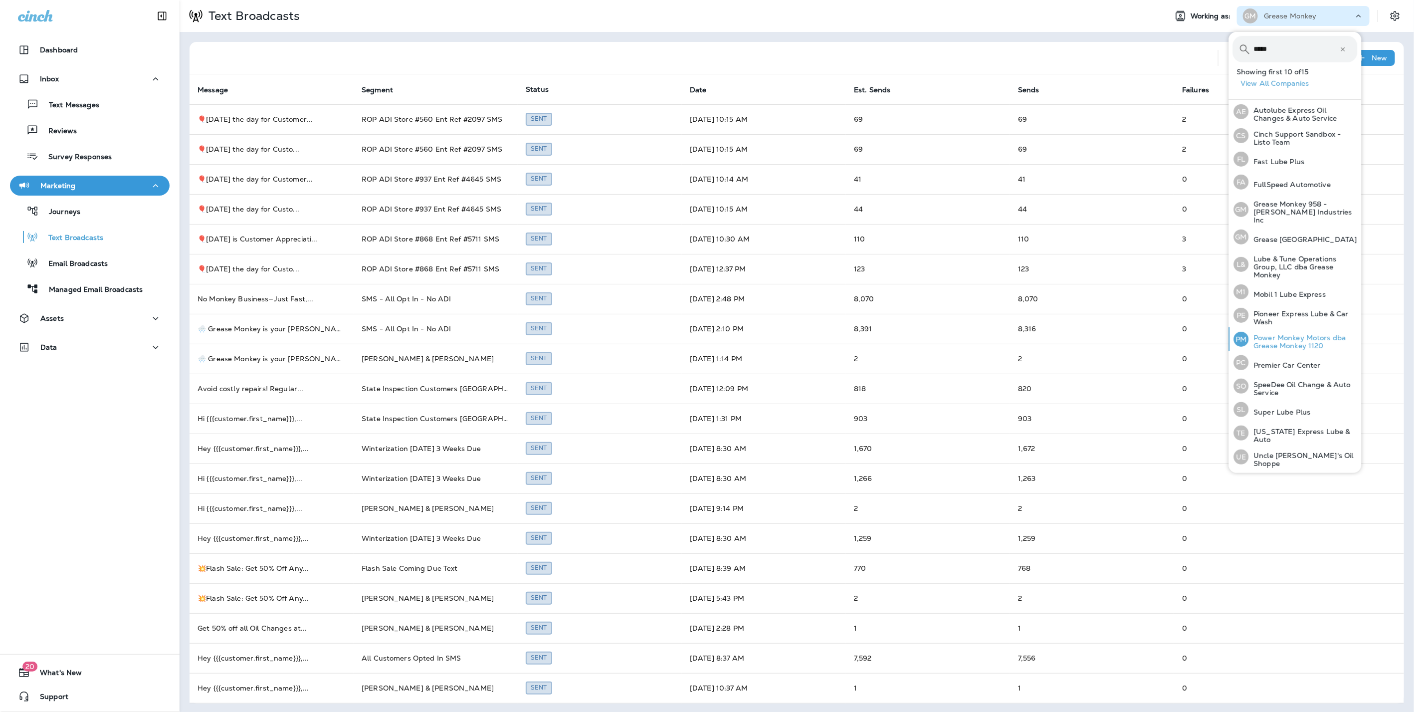
type input "*****"
click at [1275, 334] on p "Power Monkey Motors dba Grease Monkey 1120" at bounding box center [1303, 342] width 109 height 16
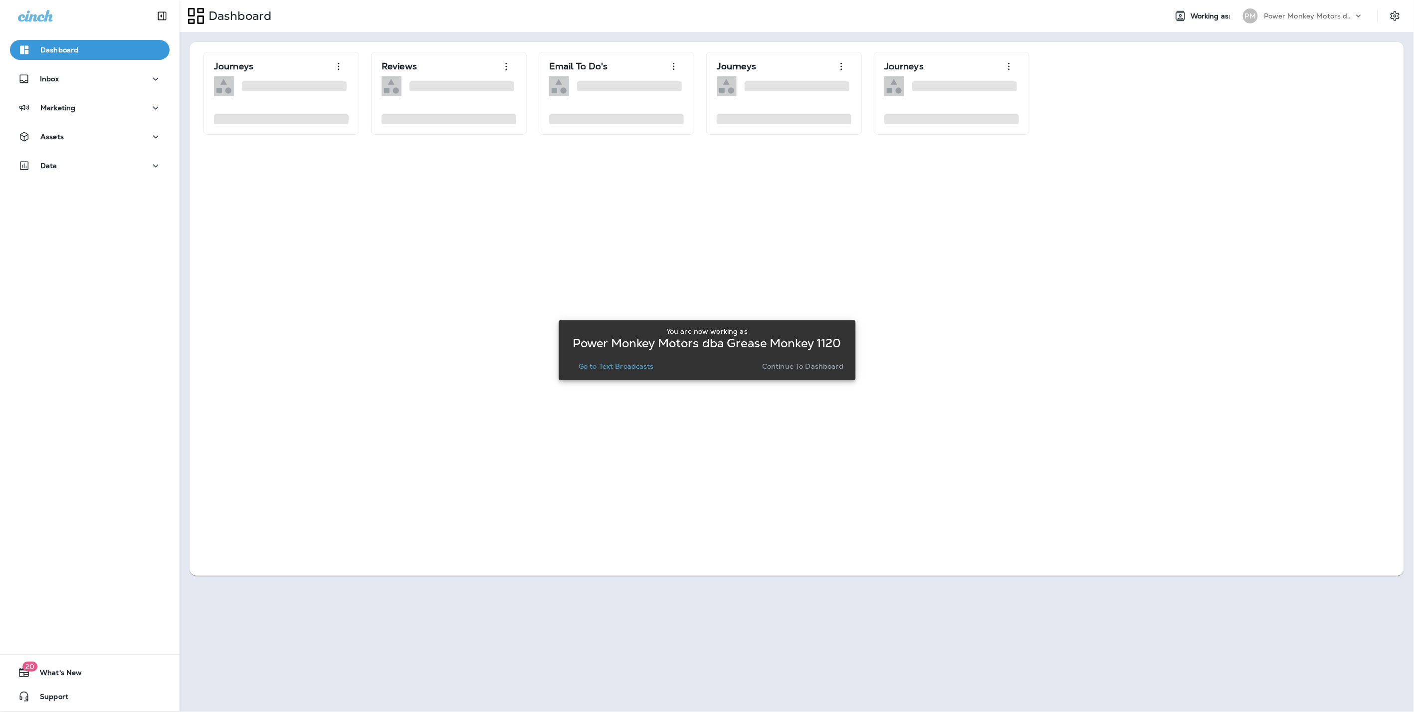
click at [813, 367] on p "Continue to Dashboard" at bounding box center [802, 366] width 81 height 8
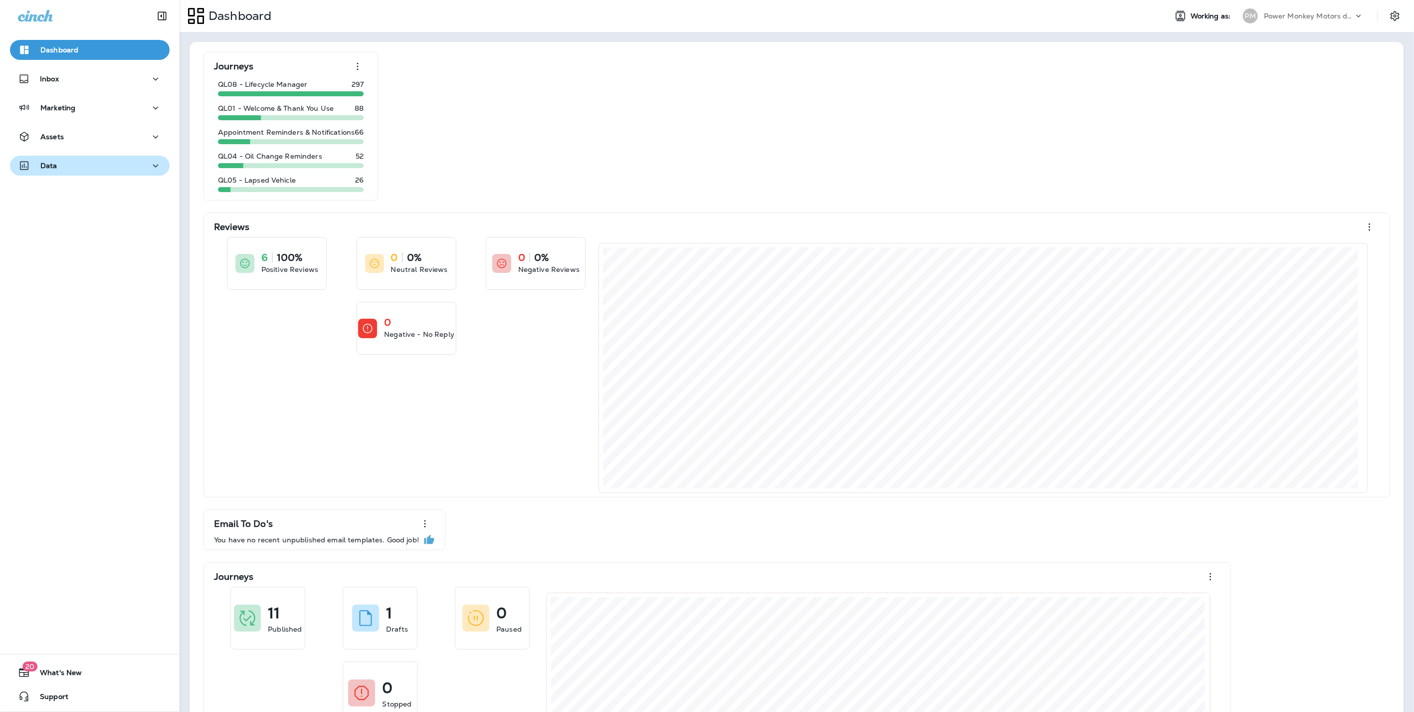
click at [62, 166] on div "Data" at bounding box center [90, 166] width 144 height 12
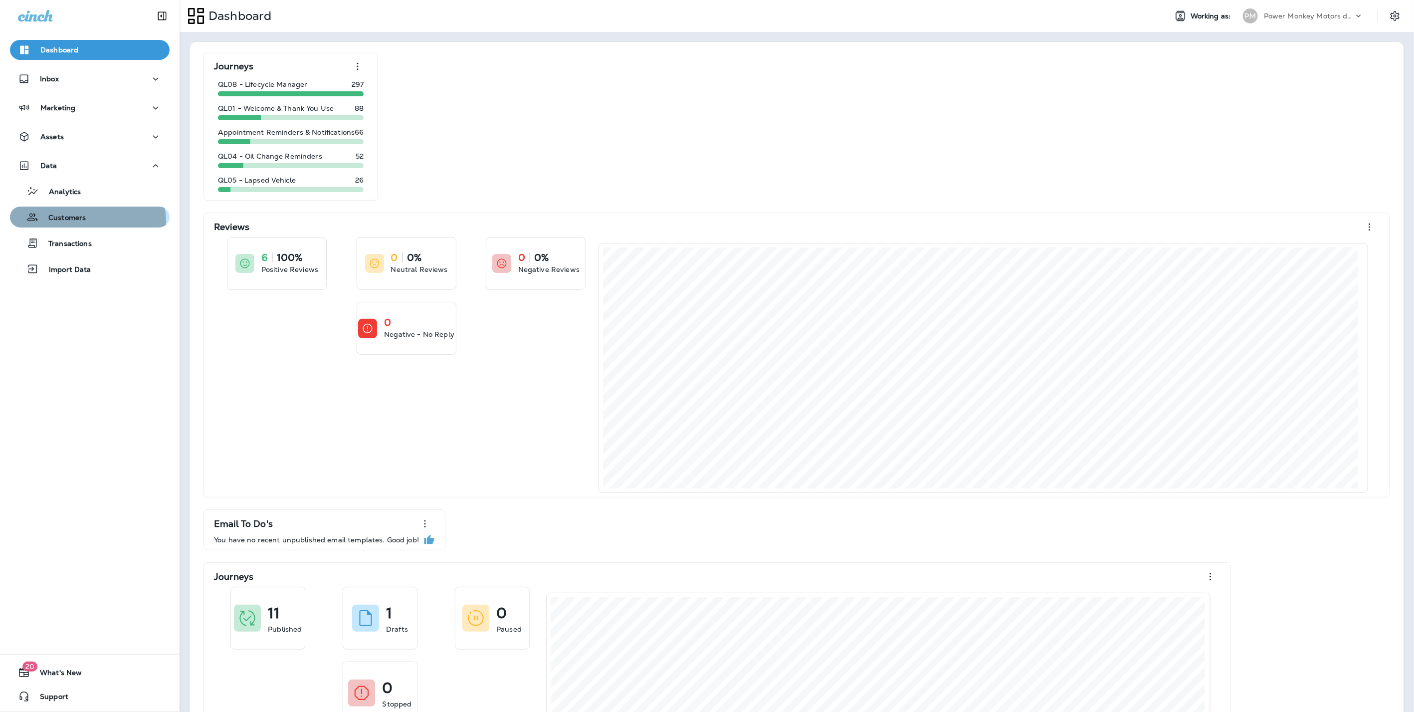
click at [86, 221] on div "Customers" at bounding box center [90, 216] width 152 height 15
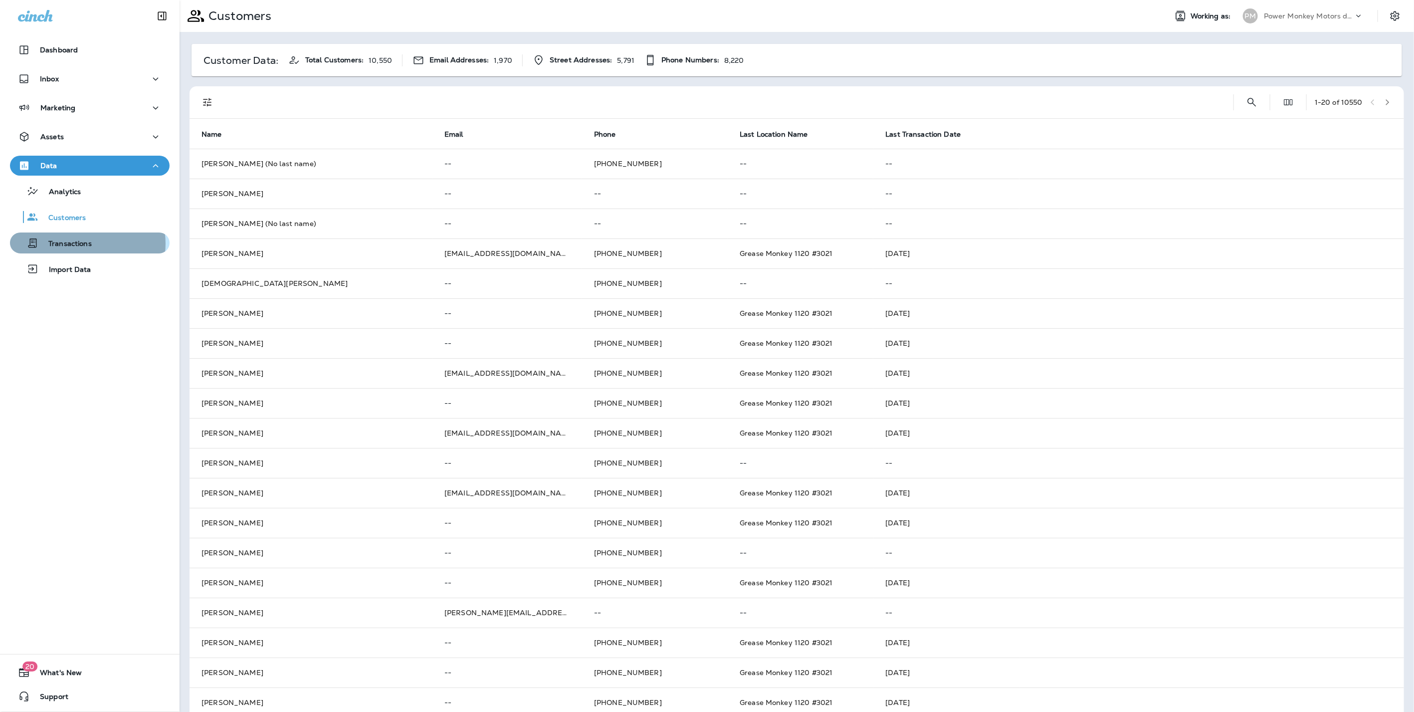
drag, startPoint x: 77, startPoint y: 243, endPoint x: 90, endPoint y: 245, distance: 13.1
click at [77, 243] on p "Transactions" at bounding box center [64, 243] width 53 height 9
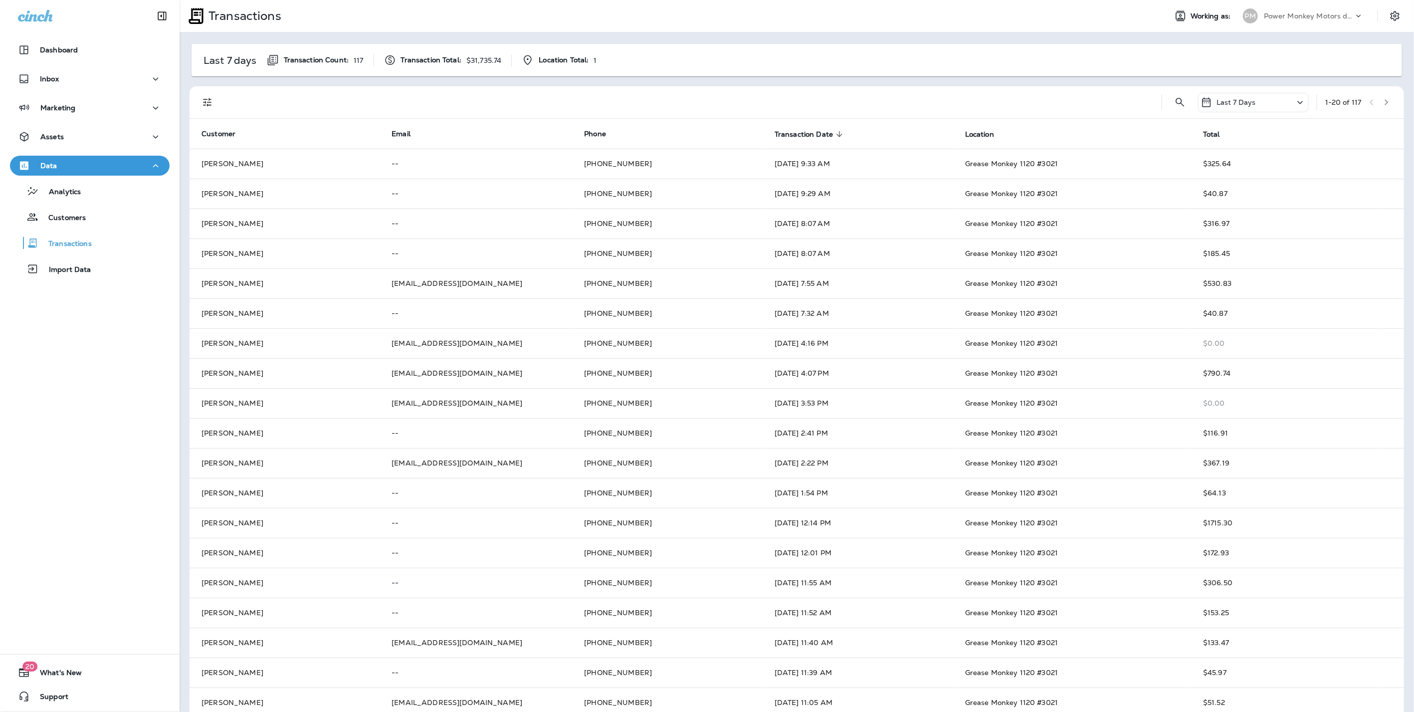
click at [1294, 102] on icon at bounding box center [1300, 102] width 12 height 12
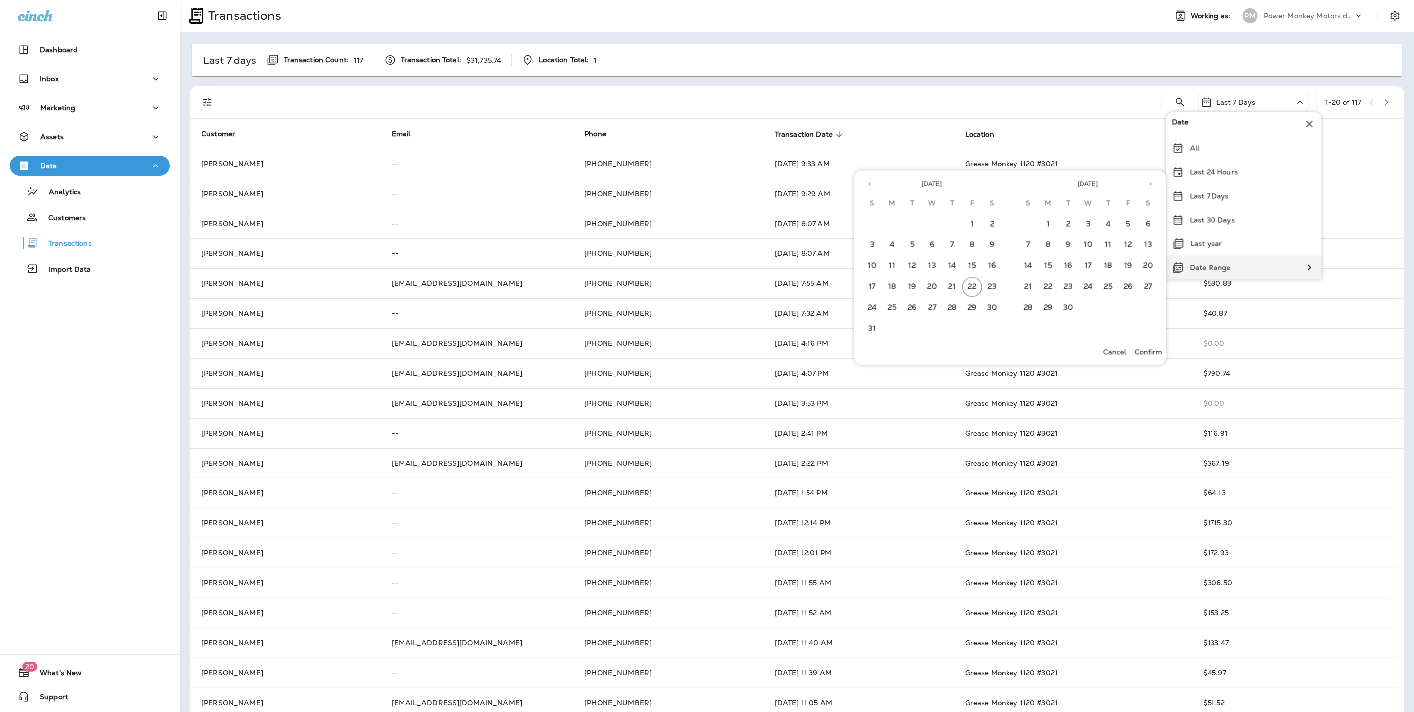
click at [1239, 265] on div "Date Range" at bounding box center [1244, 267] width 156 height 24
click at [1219, 266] on p "Date Range" at bounding box center [1210, 267] width 41 height 8
click at [868, 183] on icon "Previous month" at bounding box center [869, 183] width 7 height 7
click at [877, 305] on button "29" at bounding box center [872, 308] width 20 height 20
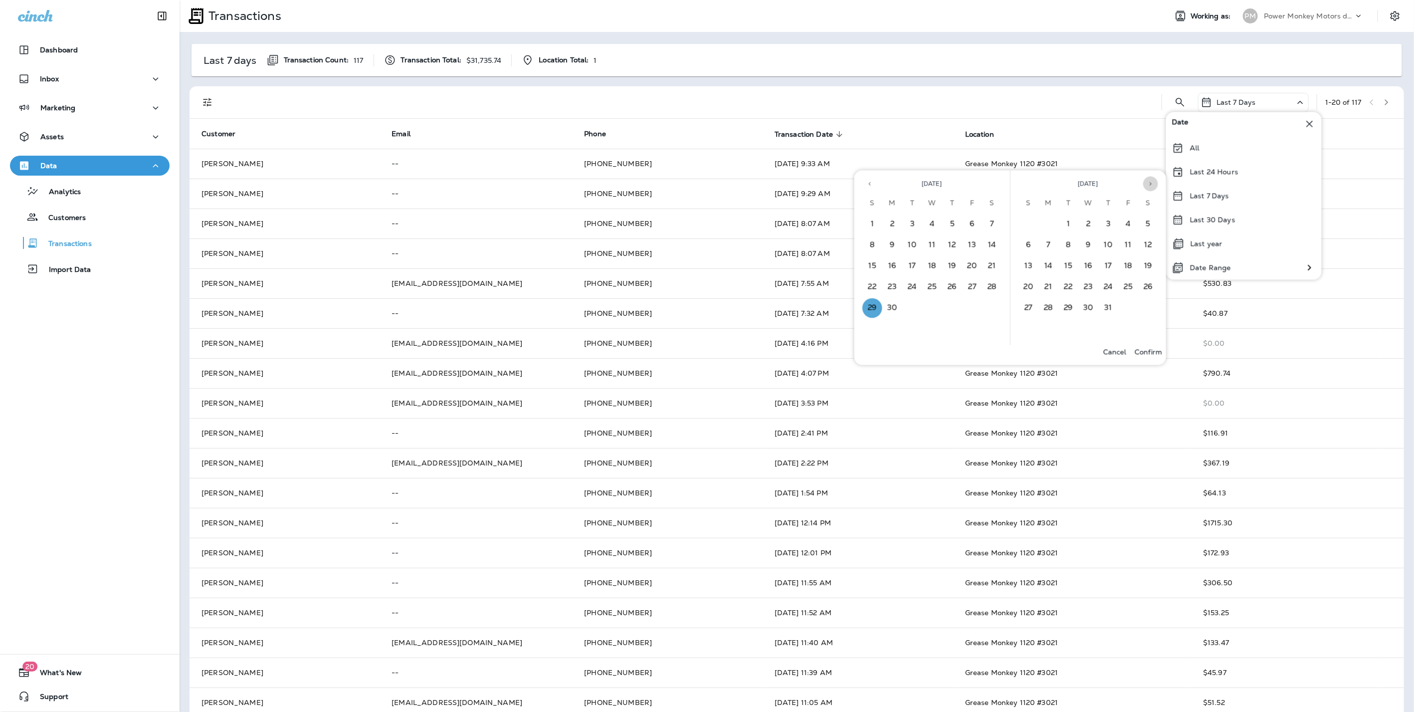
click at [1151, 186] on icon "Next month" at bounding box center [1150, 183] width 7 height 7
click at [1143, 223] on button "2" at bounding box center [1148, 224] width 20 height 20
click at [1149, 351] on p "Confirm" at bounding box center [1147, 352] width 27 height 8
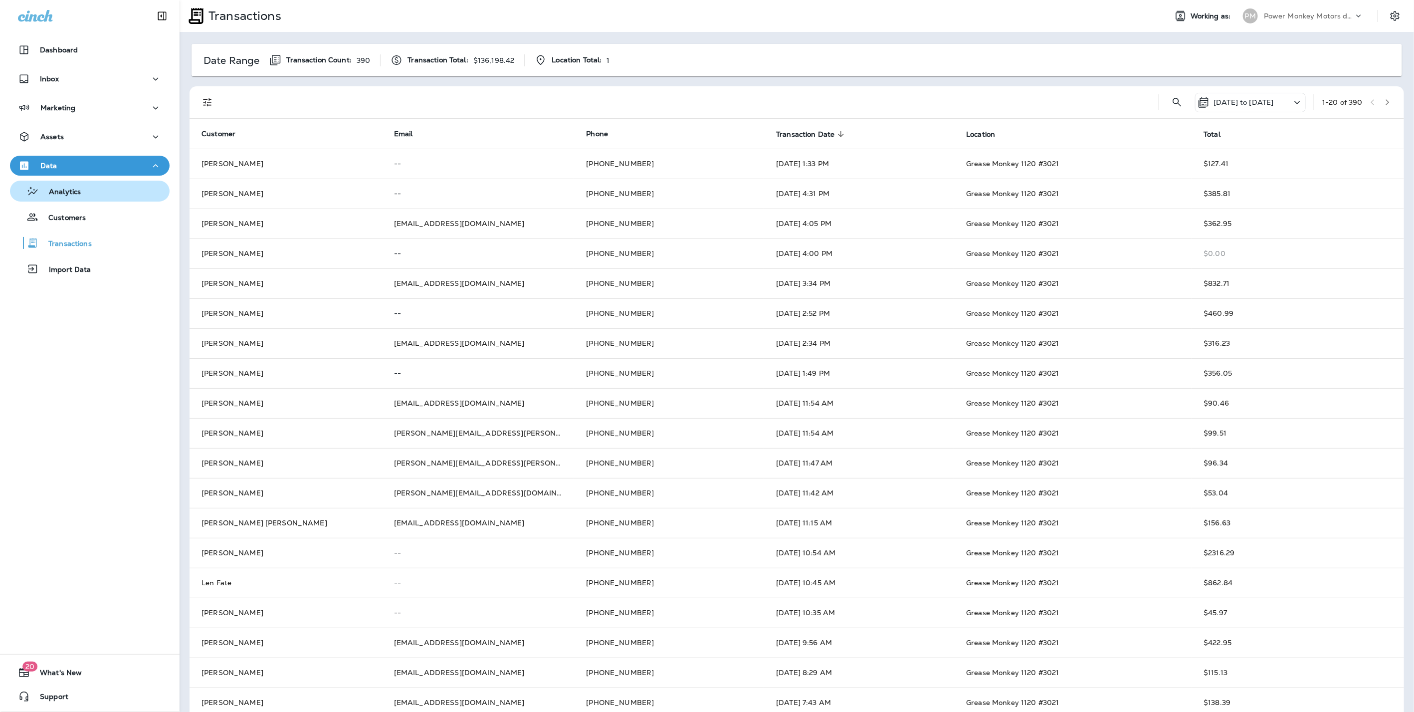
click at [83, 196] on div "Analytics" at bounding box center [90, 190] width 152 height 15
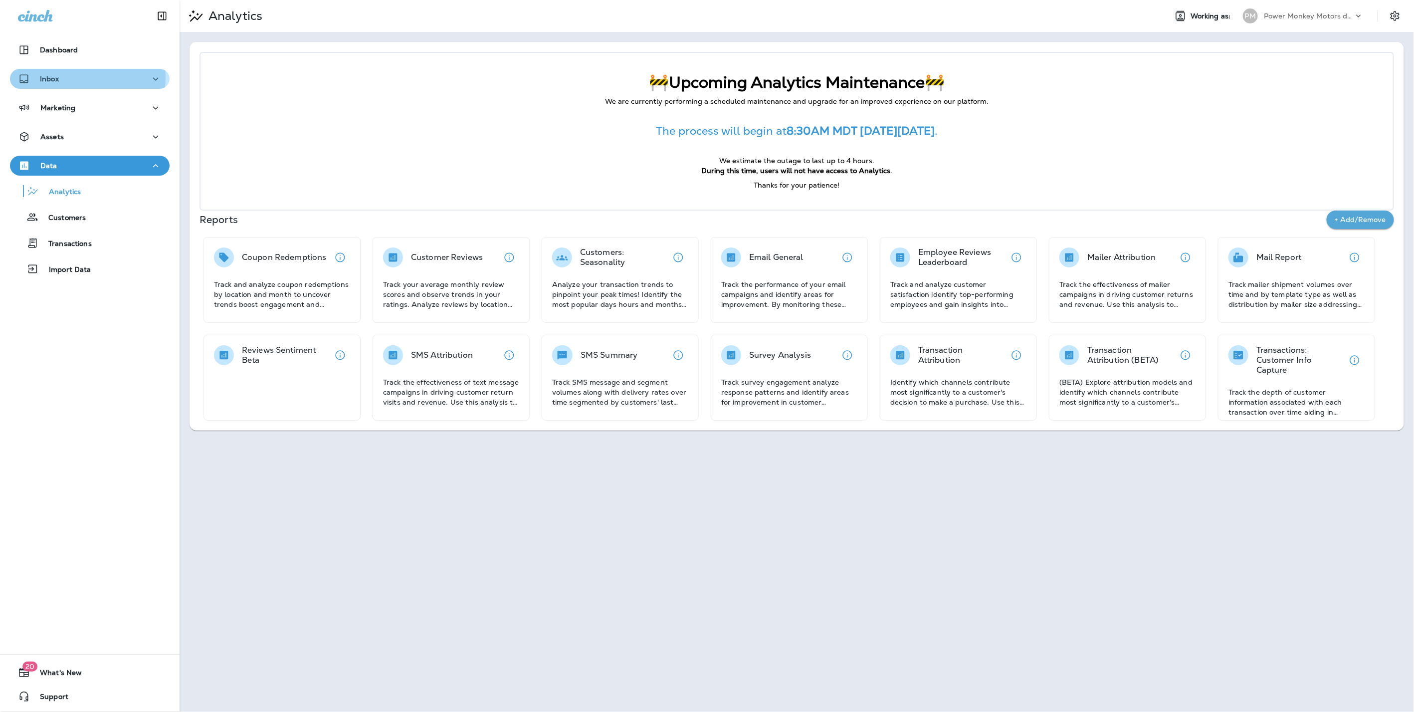
click at [72, 77] on div "Inbox" at bounding box center [90, 79] width 144 height 12
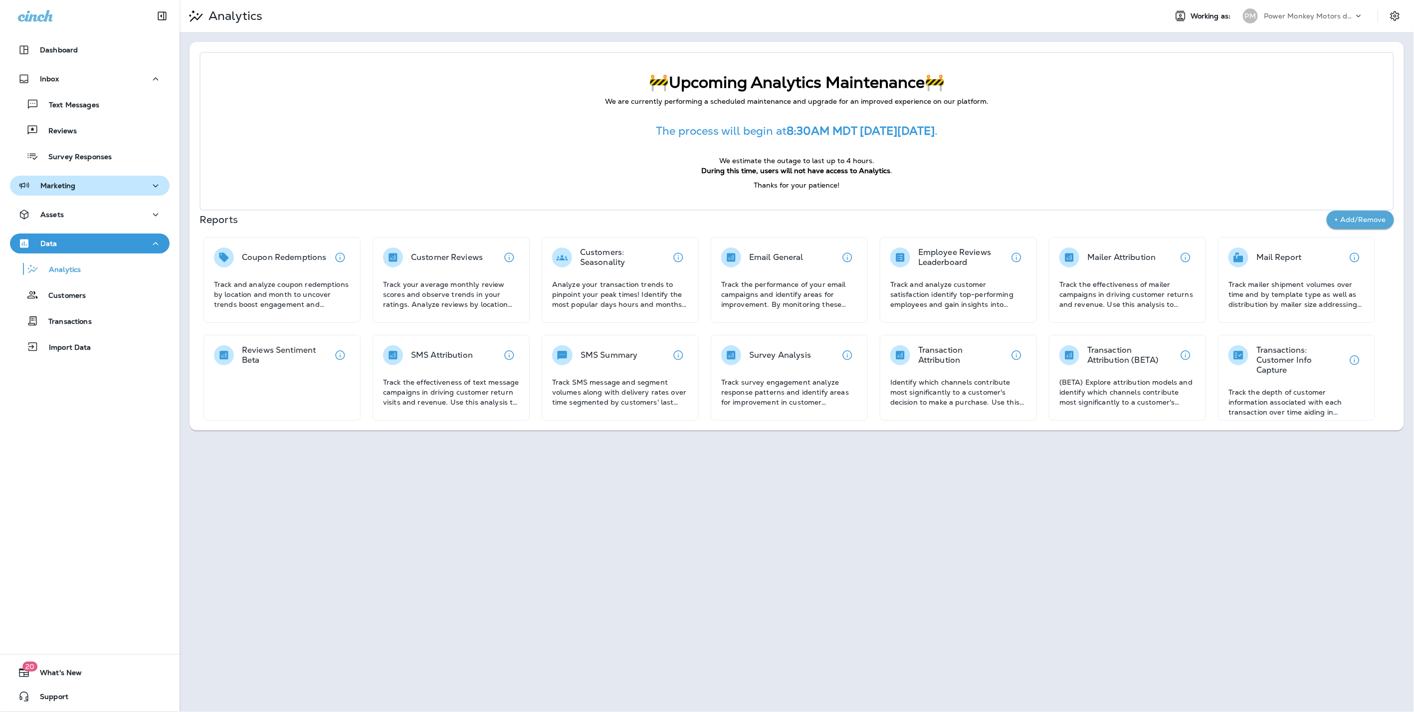
click at [62, 187] on p "Marketing" at bounding box center [57, 186] width 35 height 8
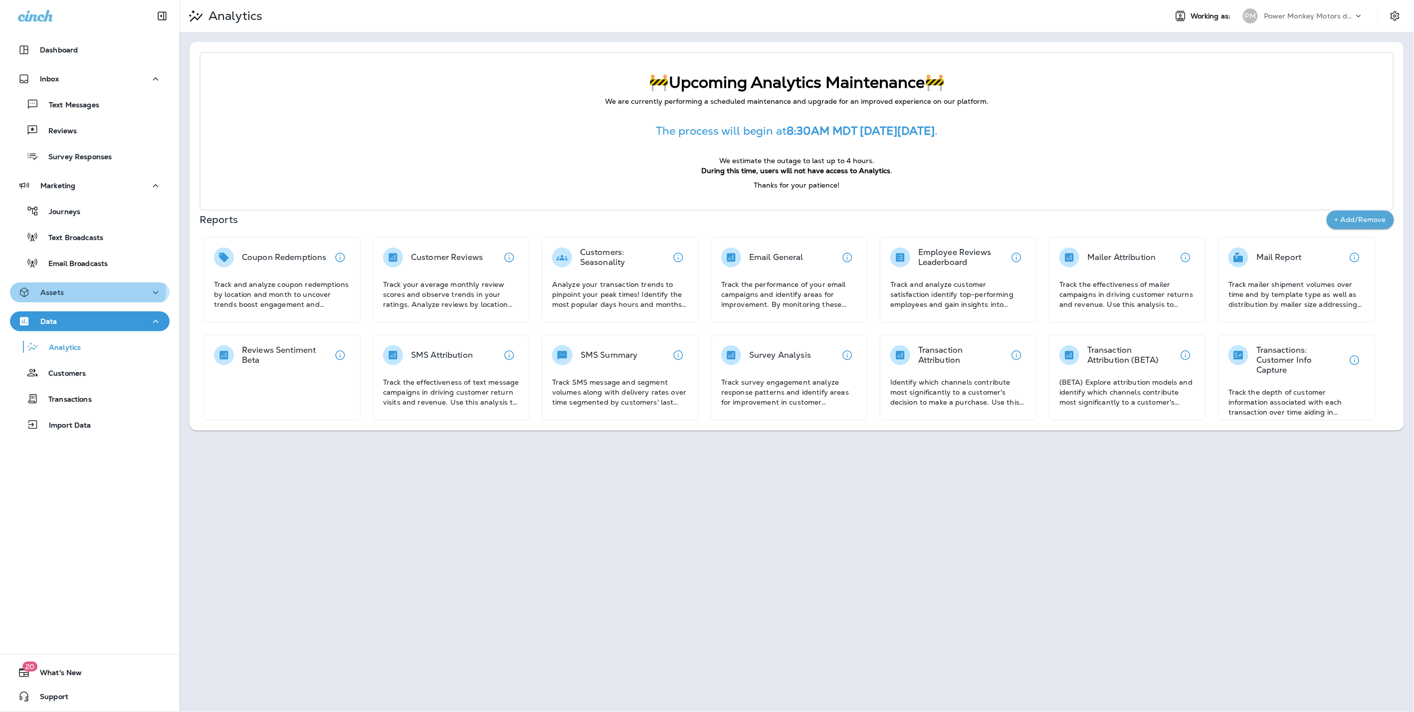
click at [68, 286] on div "Assets" at bounding box center [90, 292] width 144 height 12
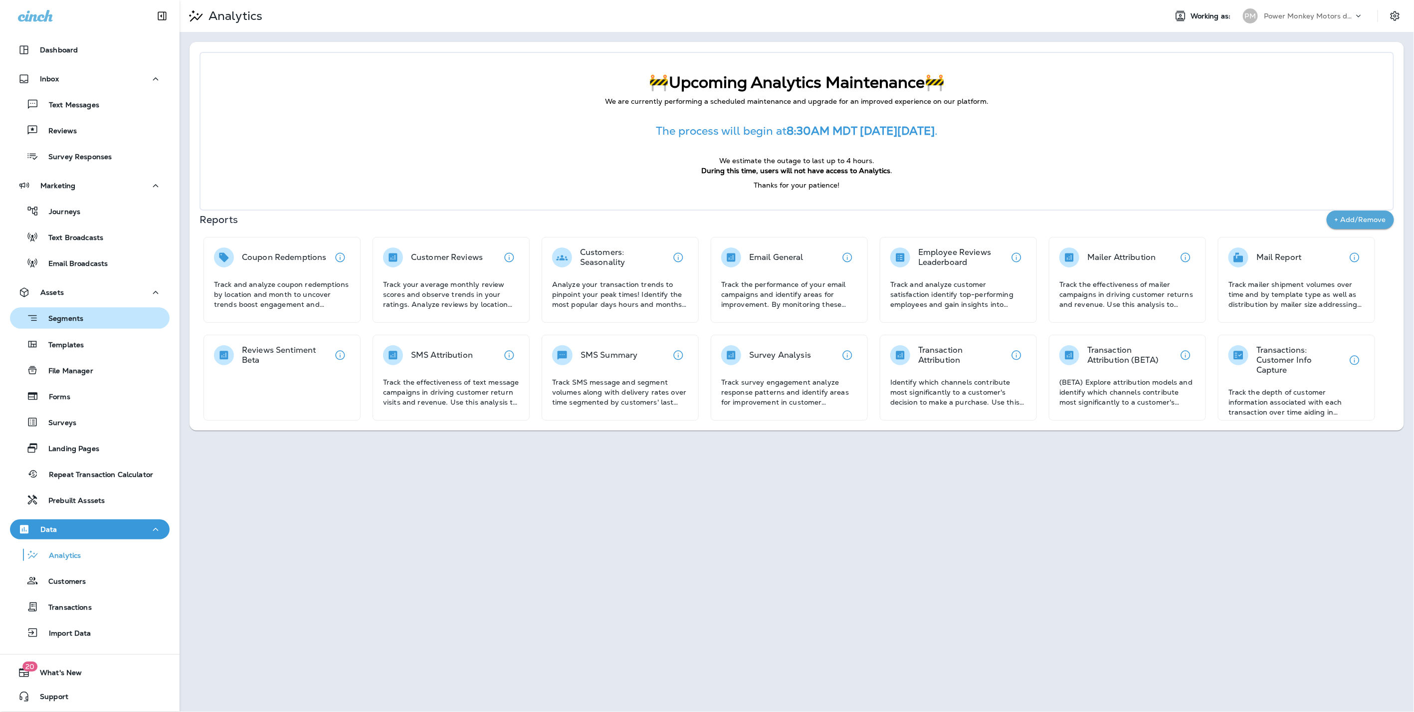
click at [47, 321] on p "Segments" at bounding box center [60, 319] width 45 height 10
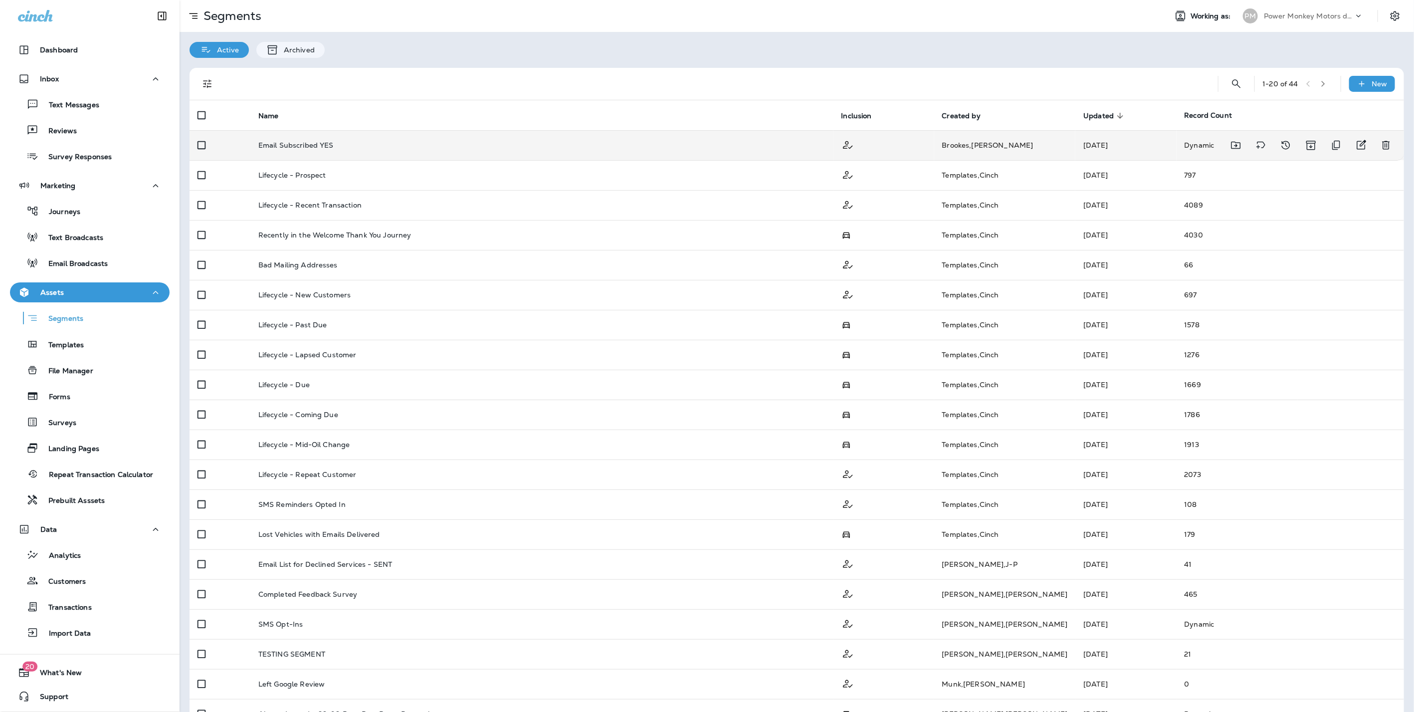
click at [506, 147] on div "Email Subscribed YES" at bounding box center [541, 145] width 567 height 8
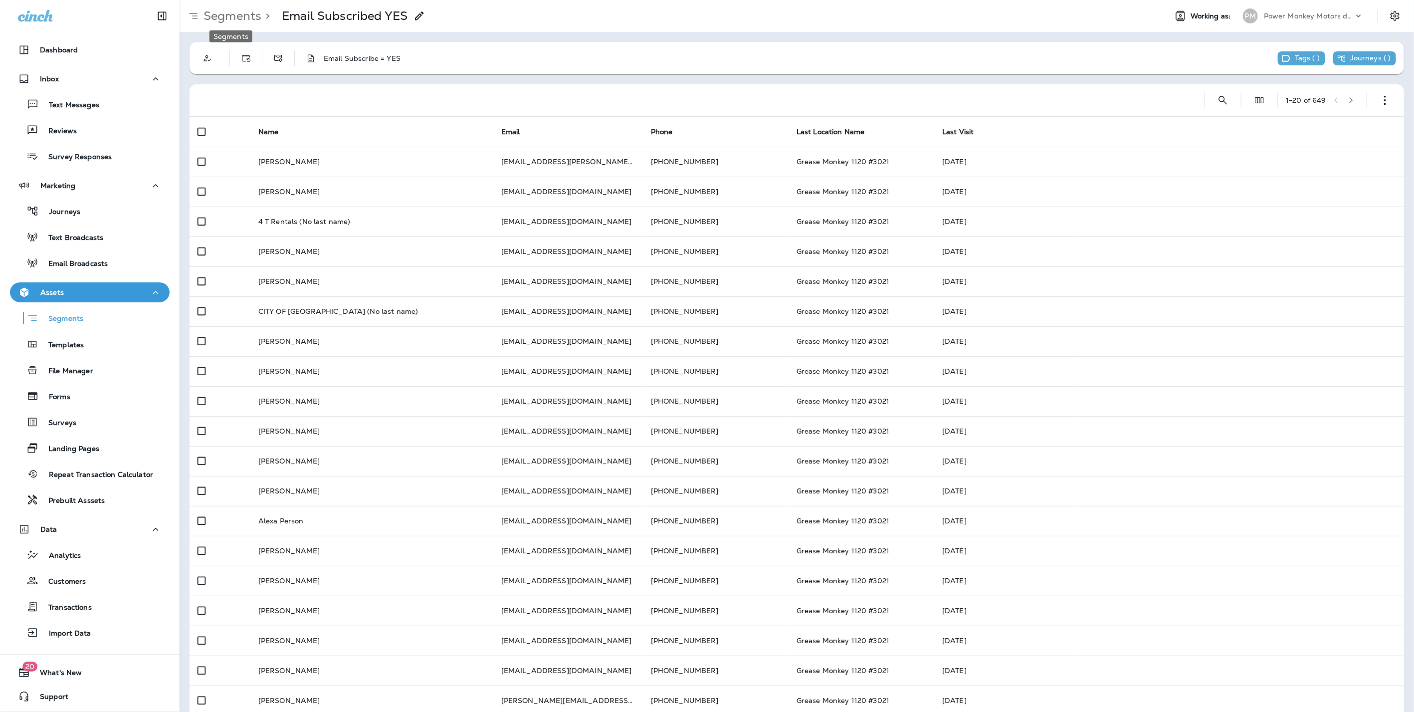
click at [233, 17] on p "Segments" at bounding box center [230, 15] width 62 height 15
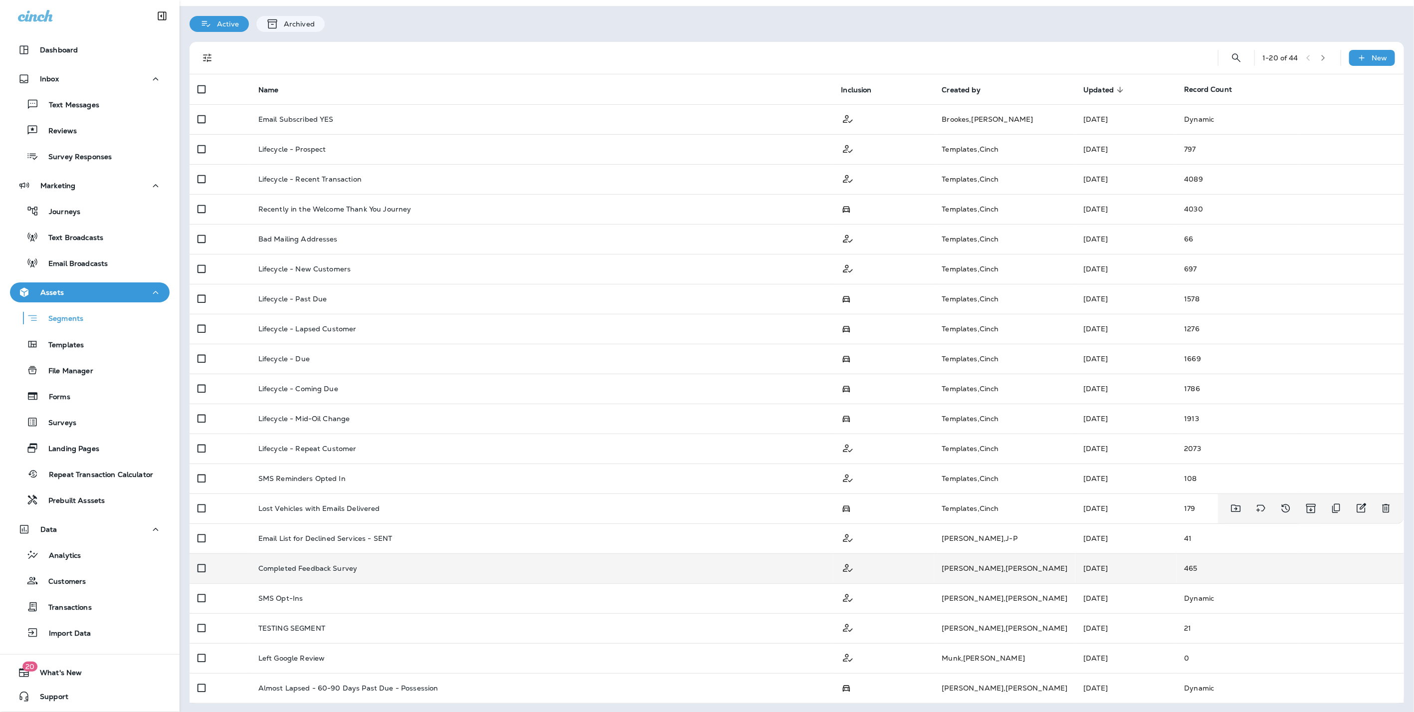
scroll to position [27, 0]
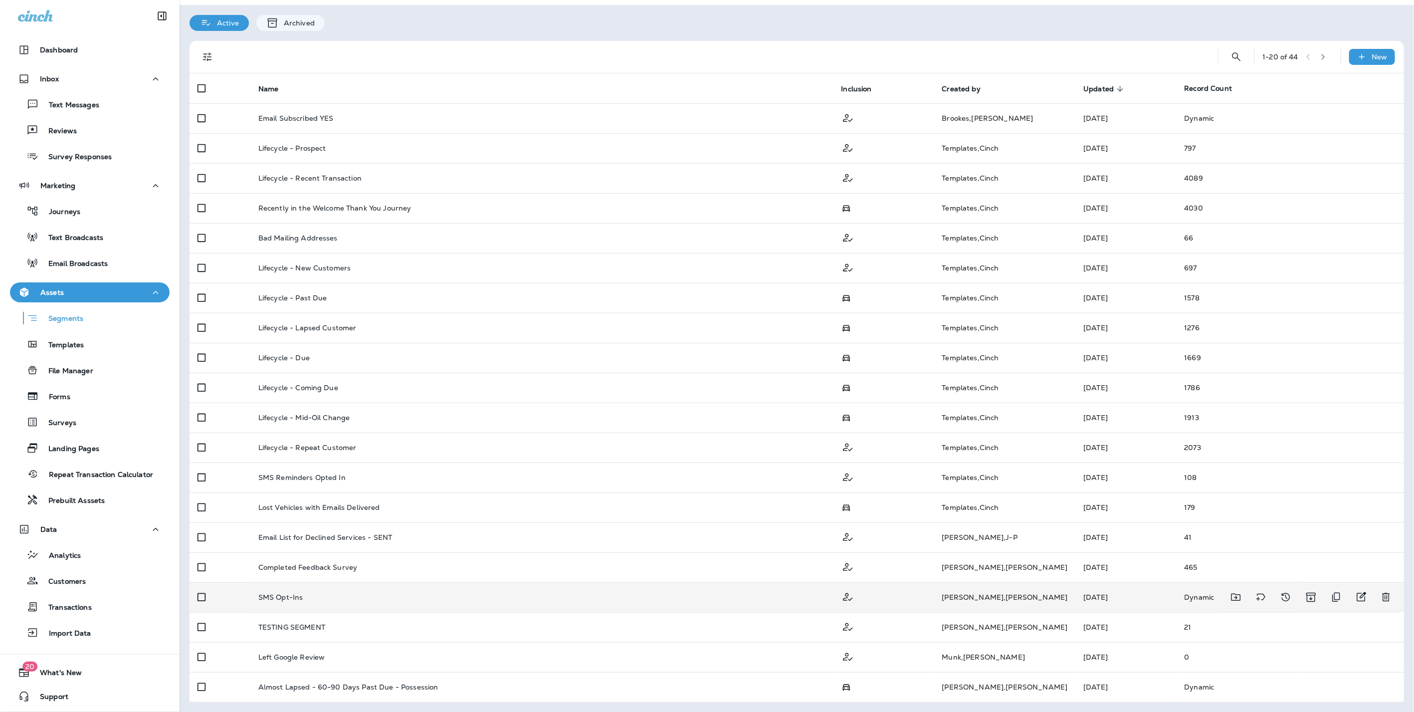
click at [345, 583] on td "SMS Opt-Ins" at bounding box center [541, 597] width 583 height 30
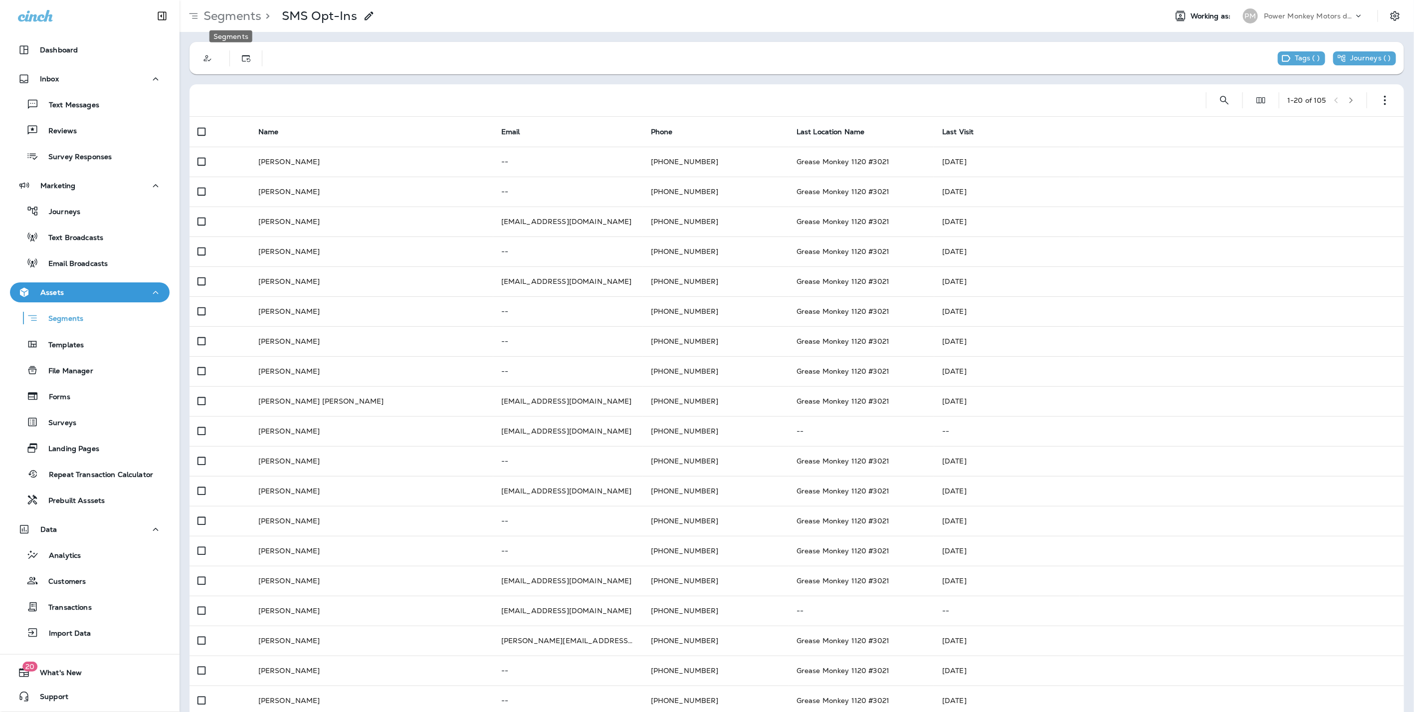
click at [239, 8] on p "Segments" at bounding box center [230, 15] width 62 height 15
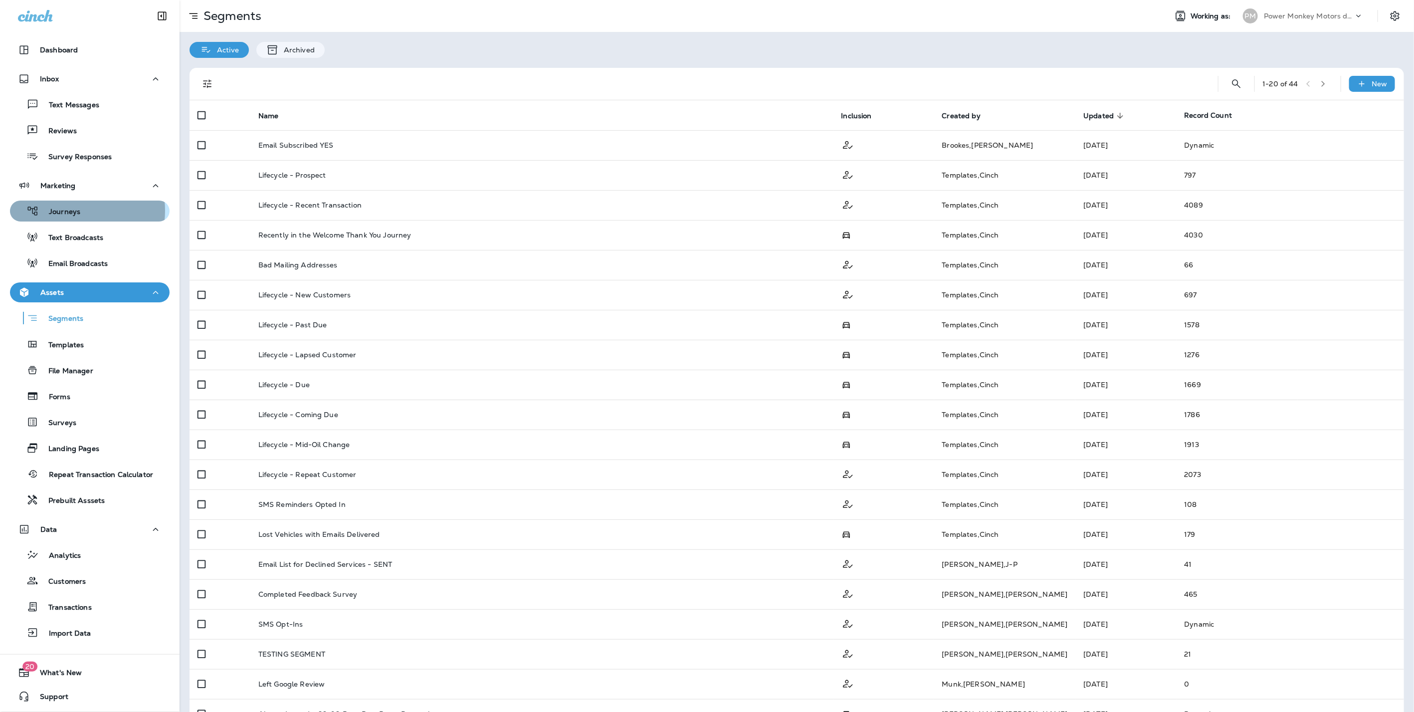
click at [68, 210] on p "Journeys" at bounding box center [59, 211] width 41 height 9
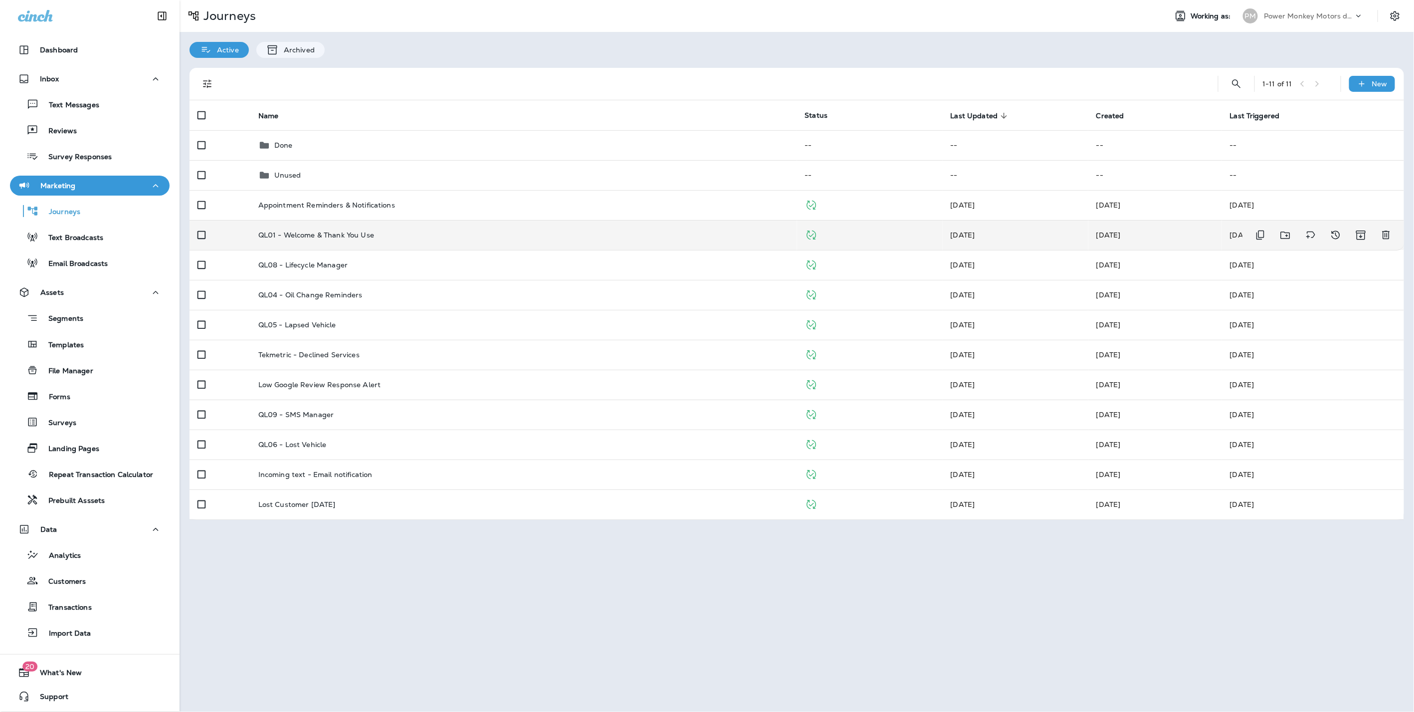
click at [538, 226] on td "QL01 - Welcome & Thank You Use" at bounding box center [523, 235] width 547 height 30
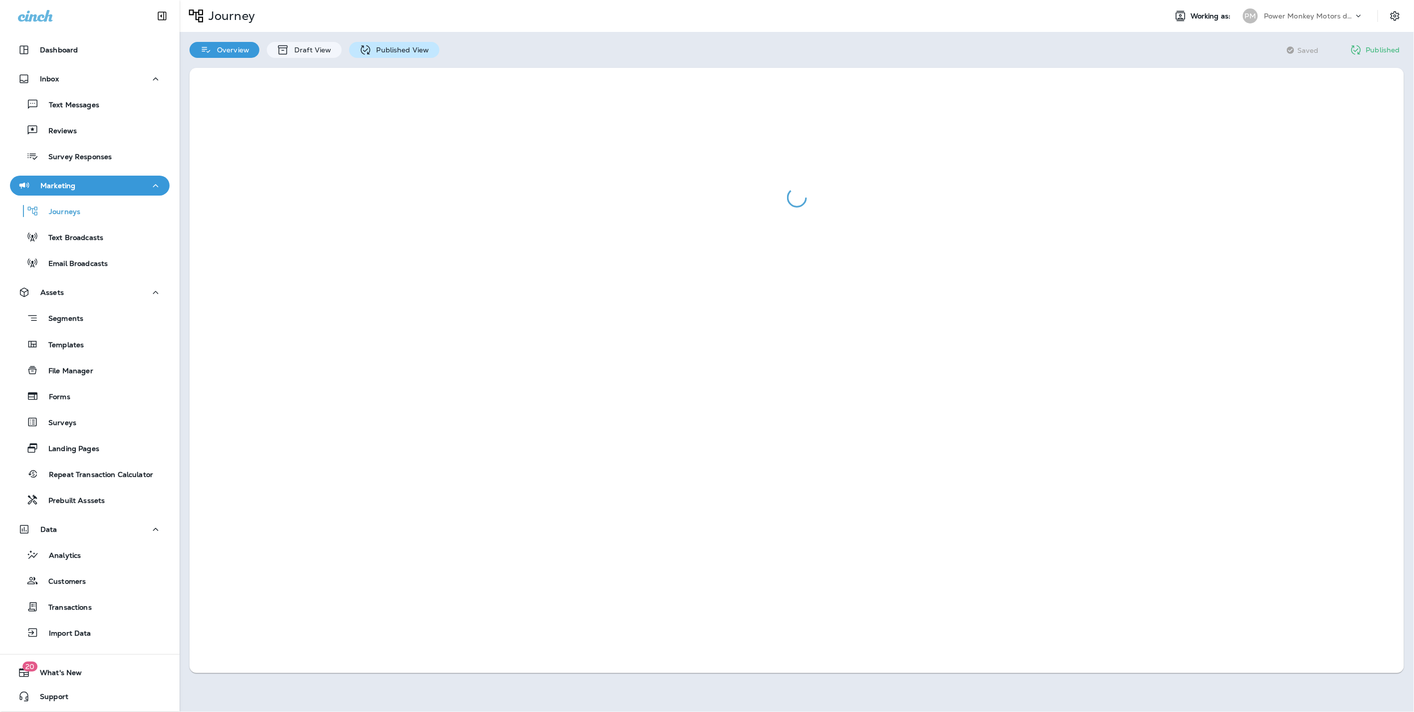
click at [389, 47] on p "Published View" at bounding box center [400, 50] width 58 height 8
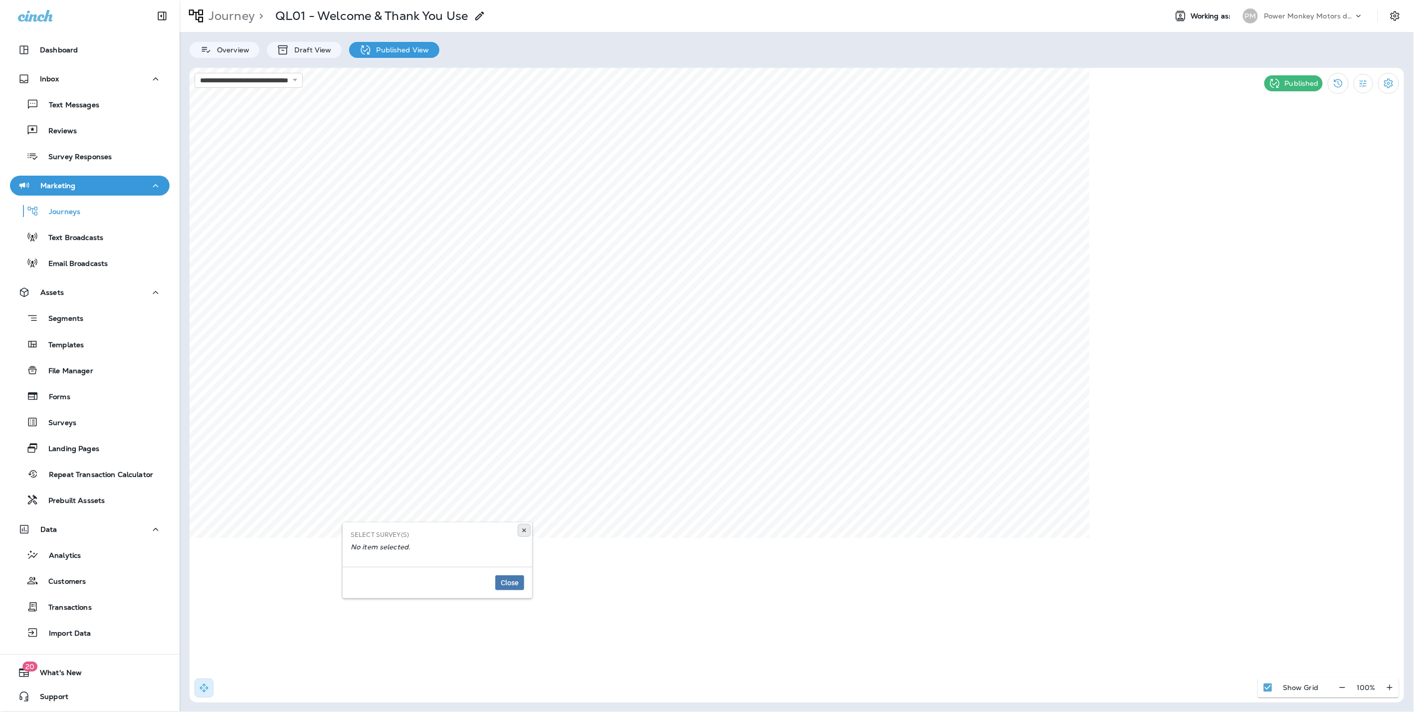
click at [521, 529] on icon at bounding box center [524, 530] width 6 height 6
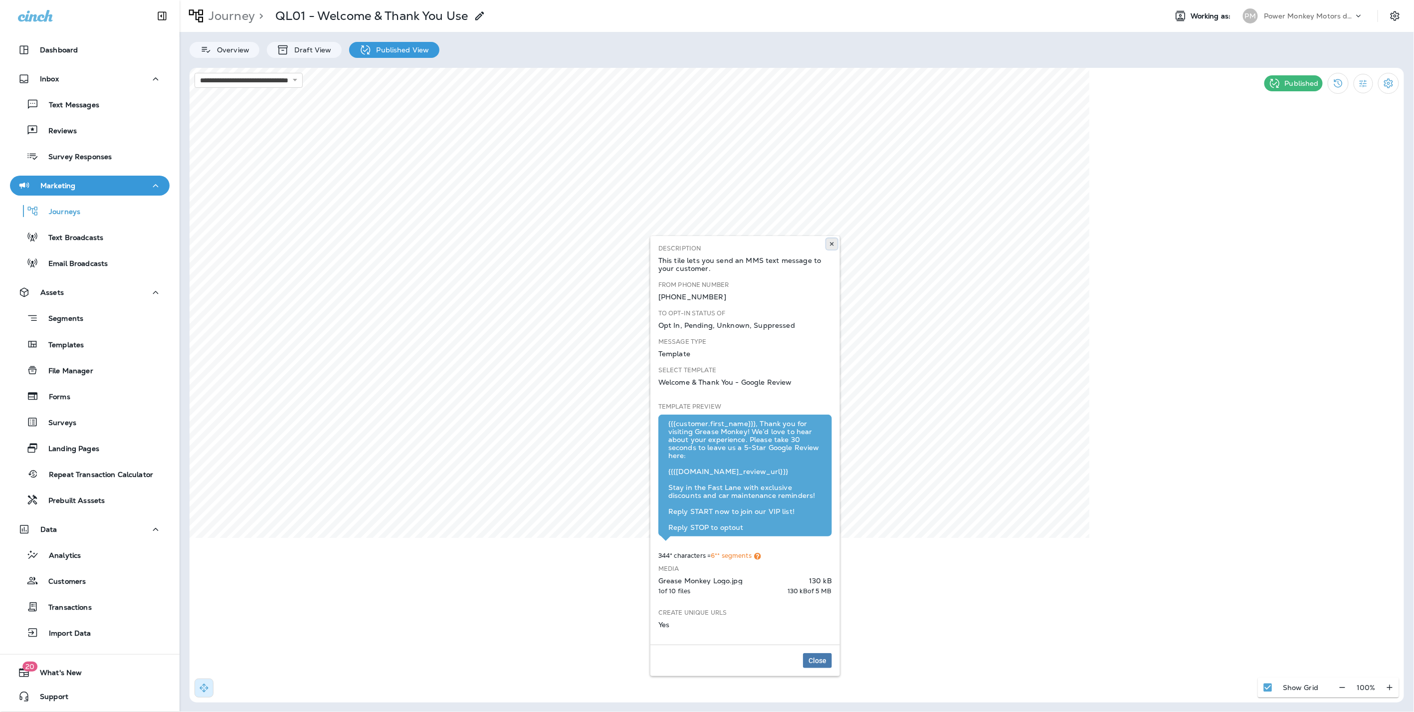
click at [831, 243] on use at bounding box center [831, 244] width 3 height 4
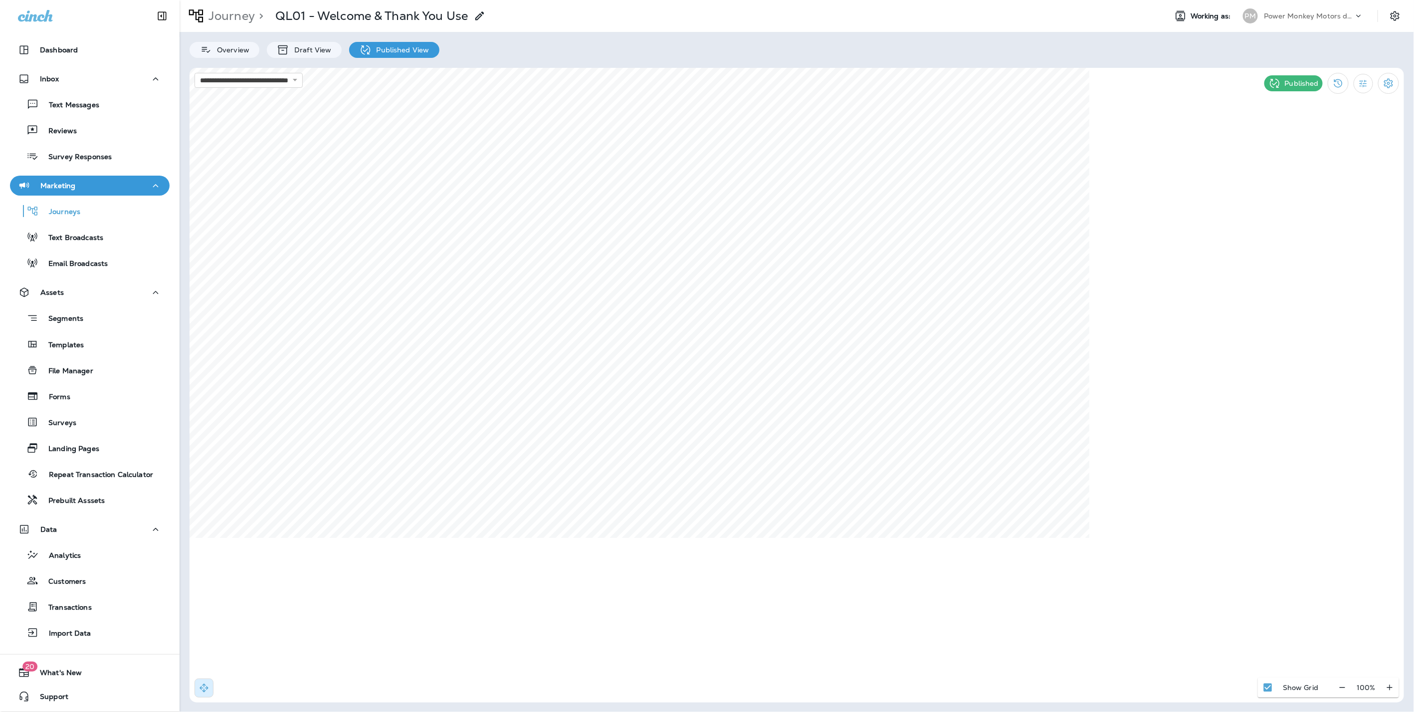
select select "*"
click at [575, 441] on span "Settings" at bounding box center [574, 440] width 26 height 7
type input "**********"
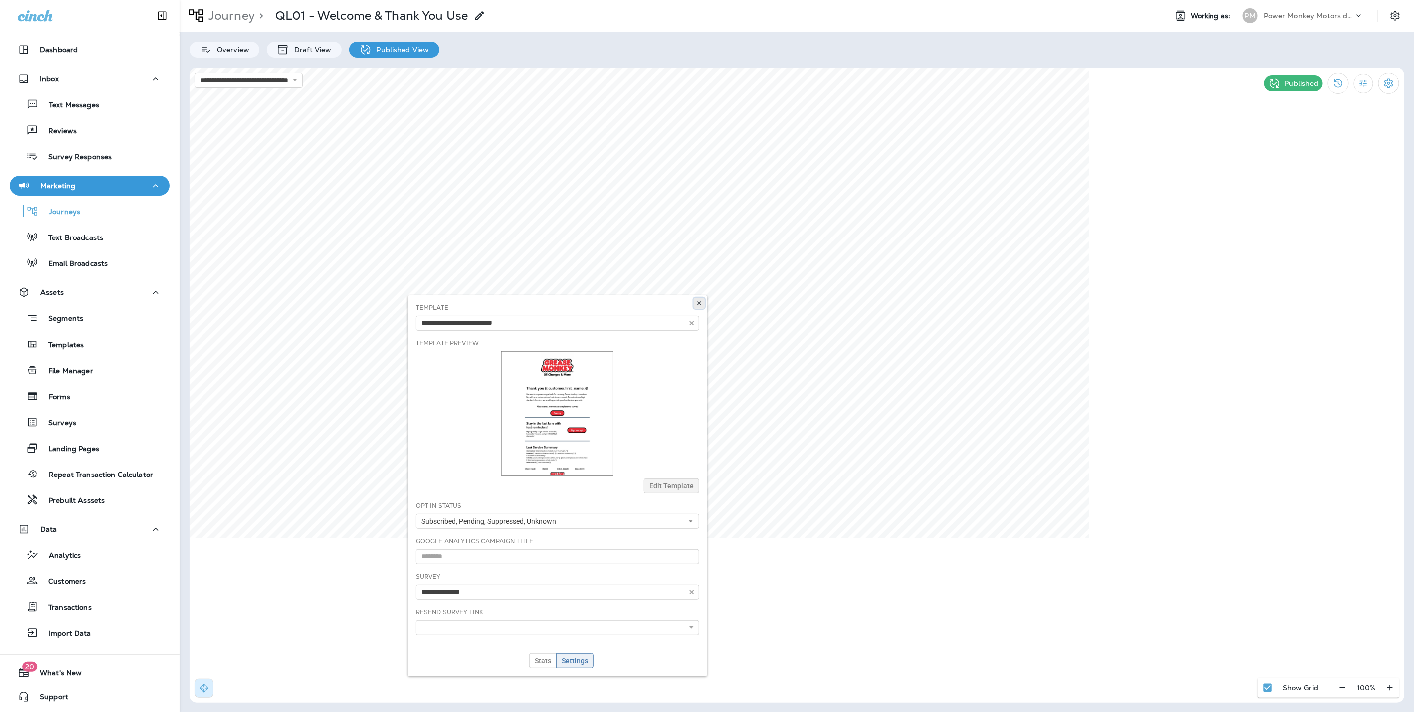
click at [699, 300] on icon at bounding box center [699, 303] width 6 height 6
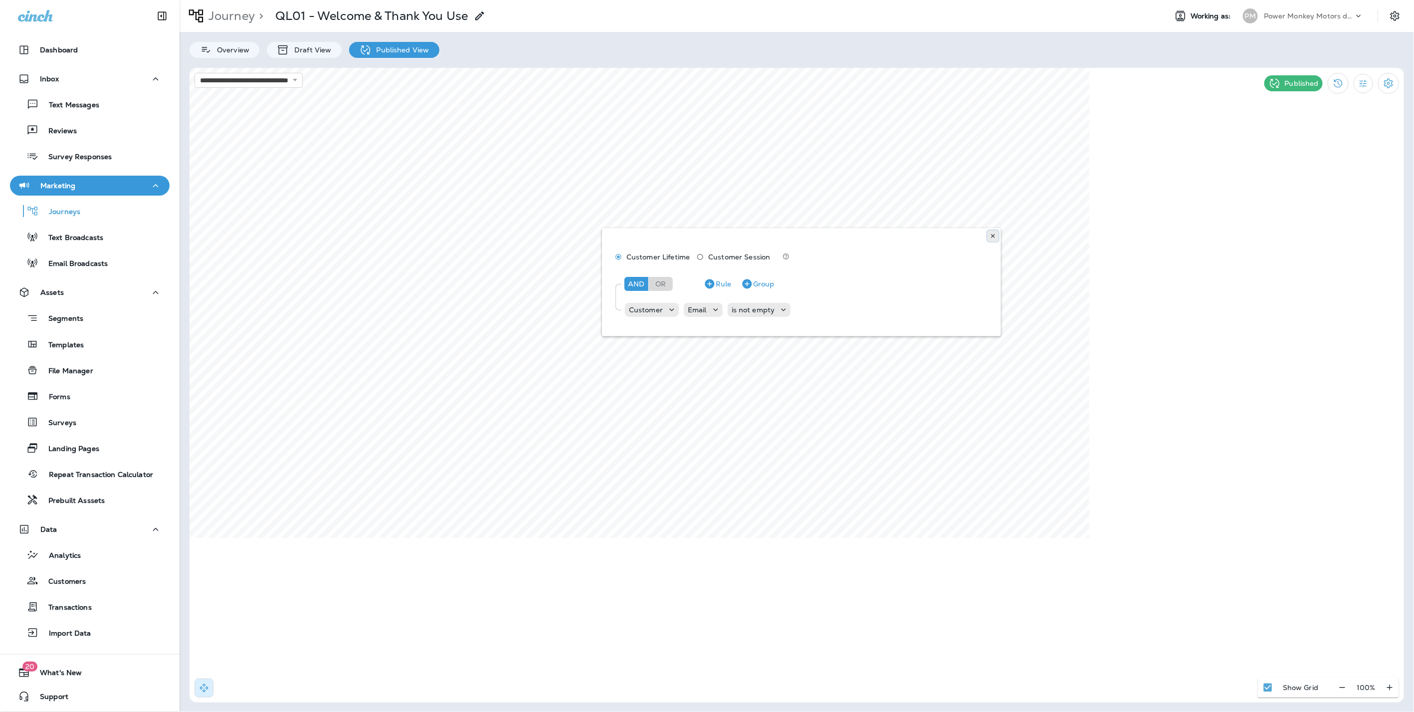
click at [990, 233] on icon at bounding box center [993, 236] width 6 height 6
select select "*"
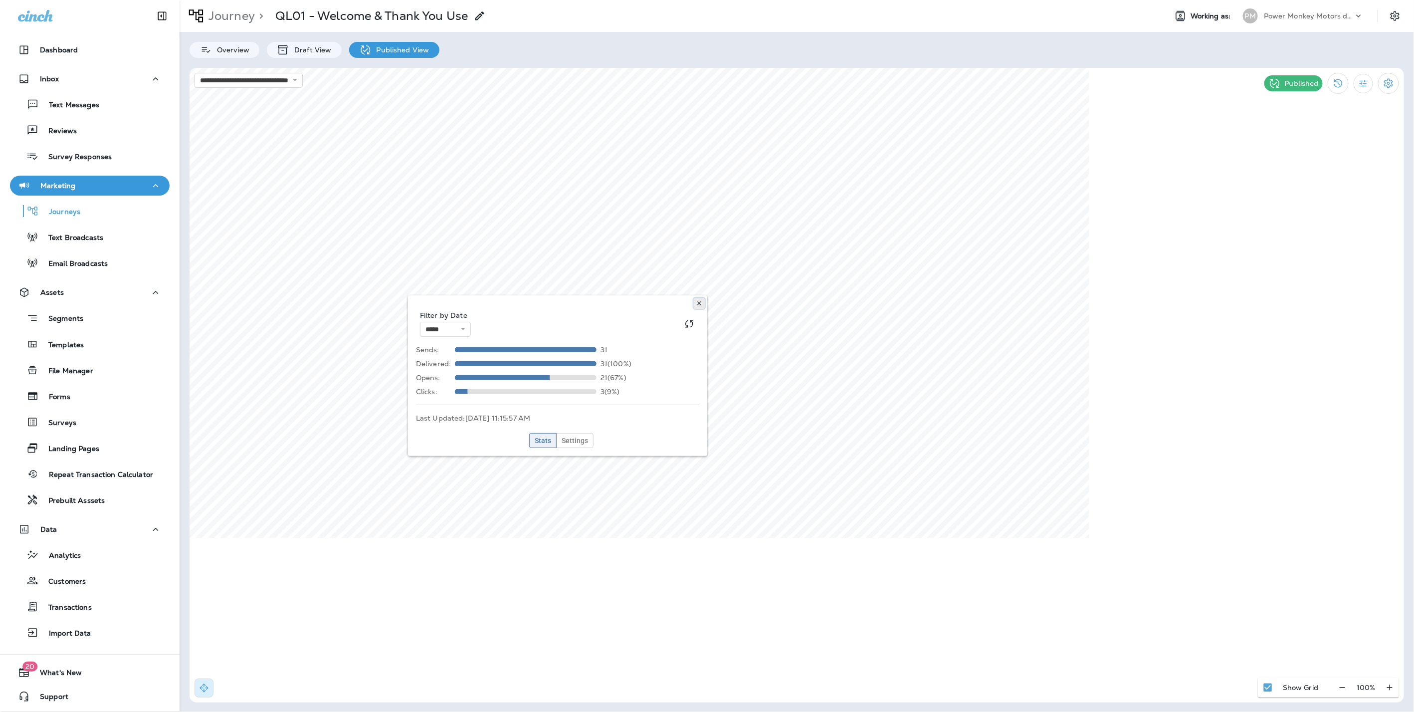
click at [696, 300] on icon at bounding box center [699, 303] width 6 height 6
type input "**********"
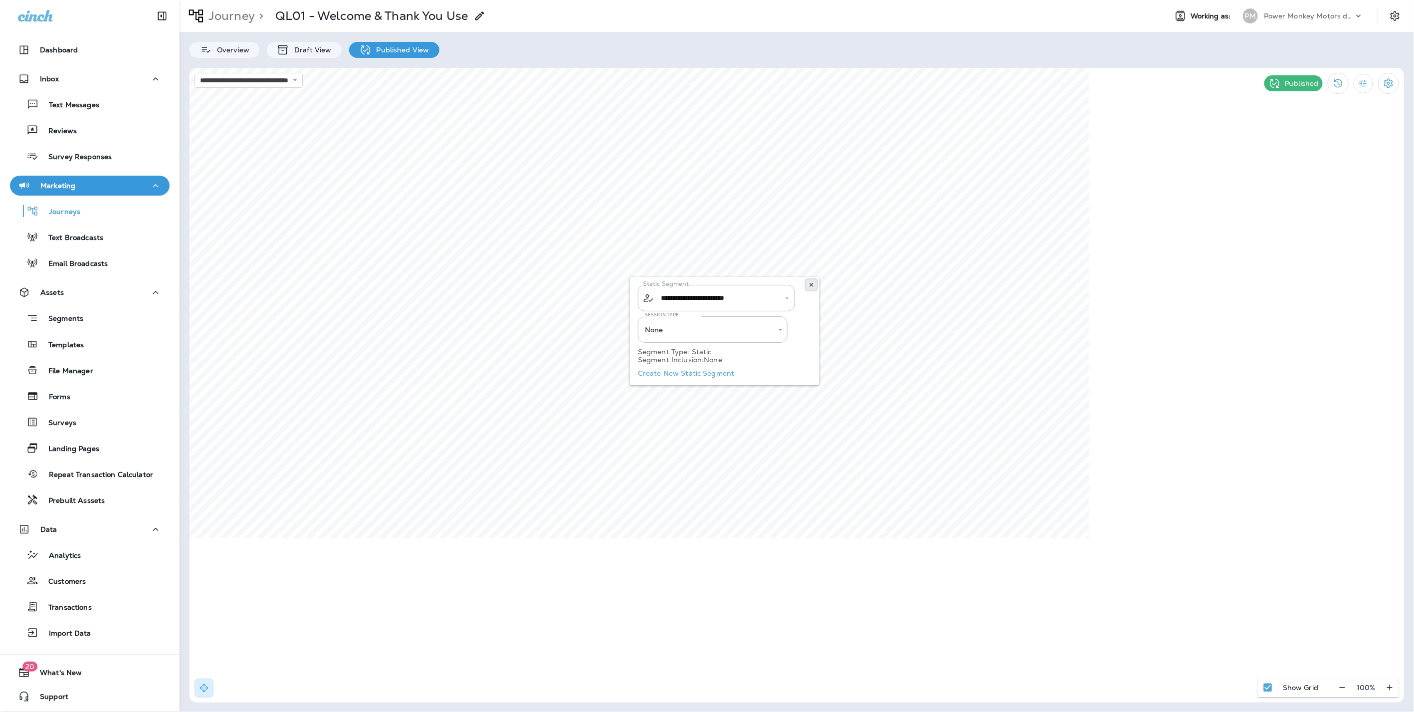
click at [810, 283] on use at bounding box center [810, 285] width 3 height 4
select select "*"
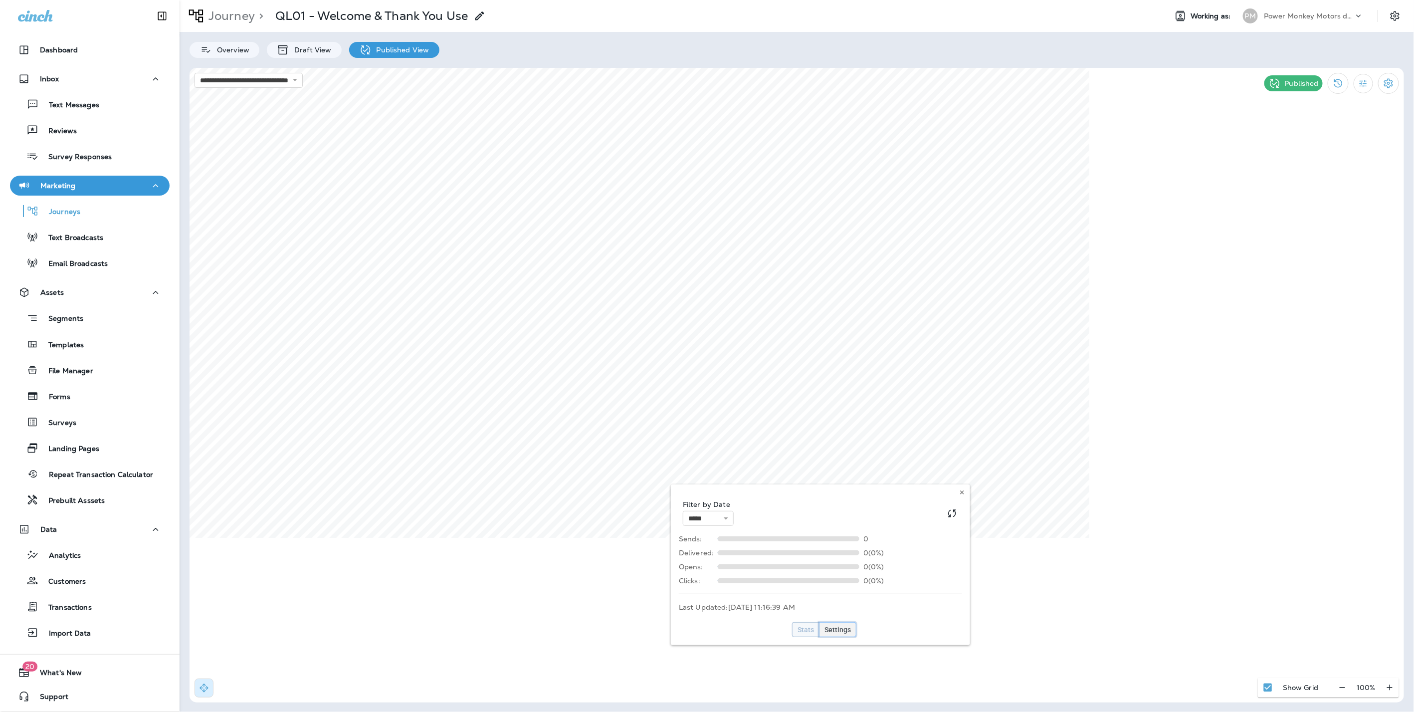
click at [834, 631] on span "Settings" at bounding box center [837, 629] width 26 height 7
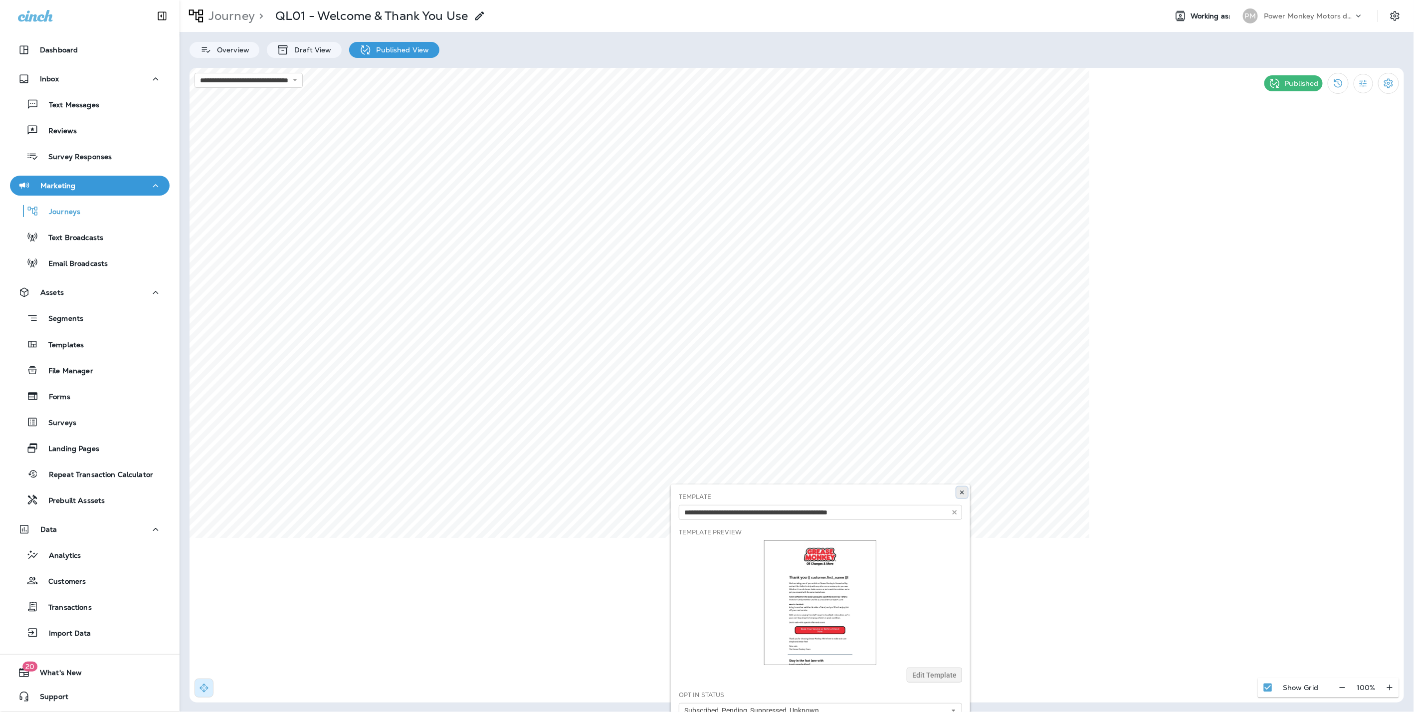
click at [963, 491] on button at bounding box center [961, 492] width 11 height 11
select select "*"
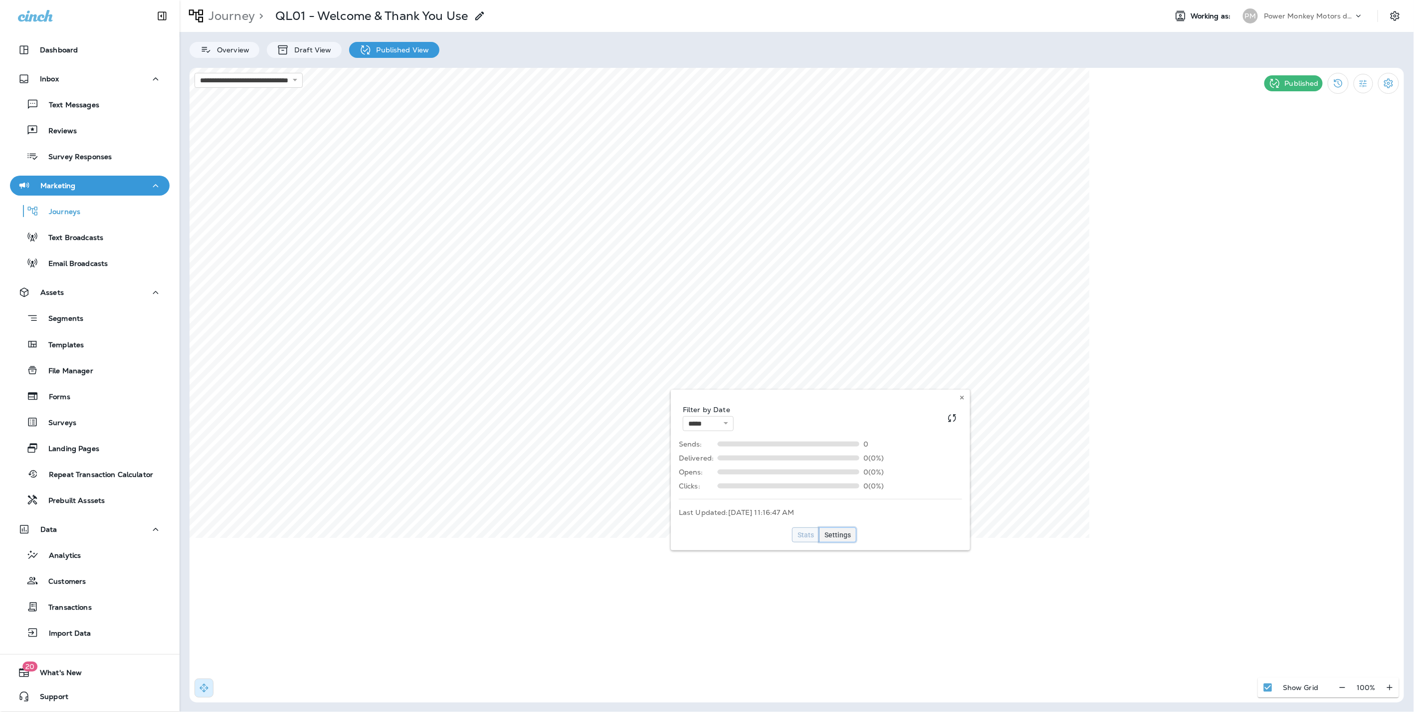
click at [839, 528] on button "Settings" at bounding box center [837, 534] width 37 height 15
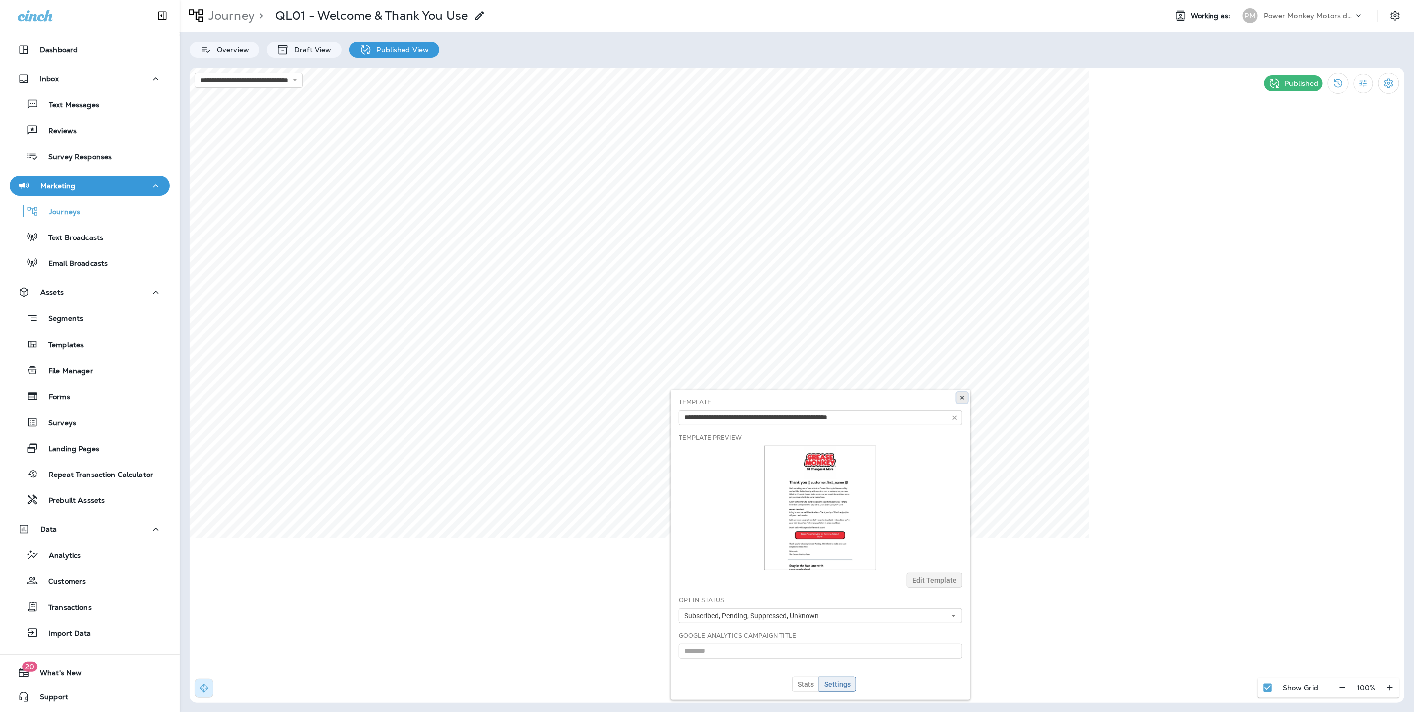
click at [959, 399] on icon at bounding box center [962, 397] width 6 height 6
